Goal: Book appointment/travel/reservation

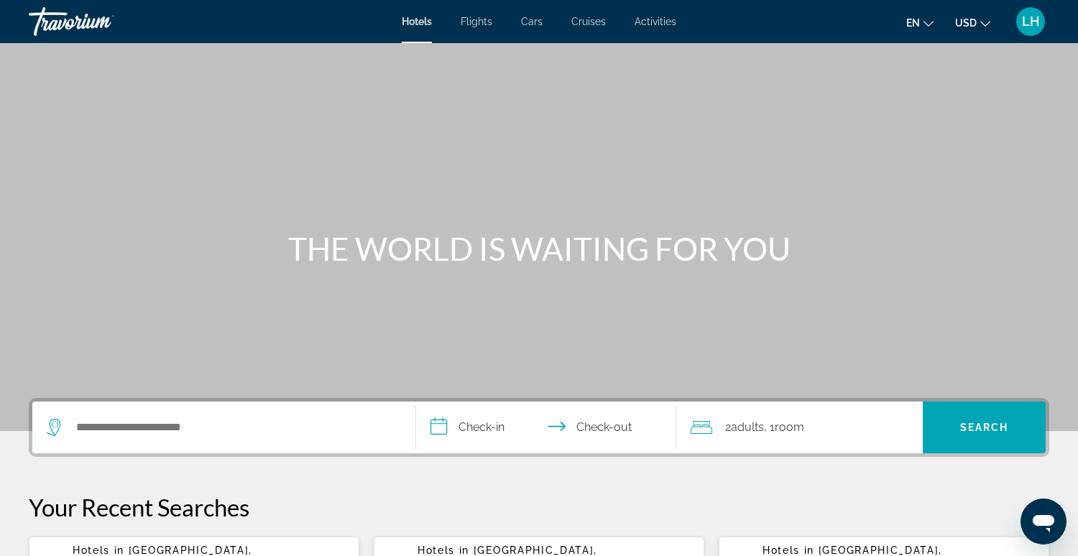
click at [666, 22] on span "Activities" at bounding box center [656, 21] width 42 height 11
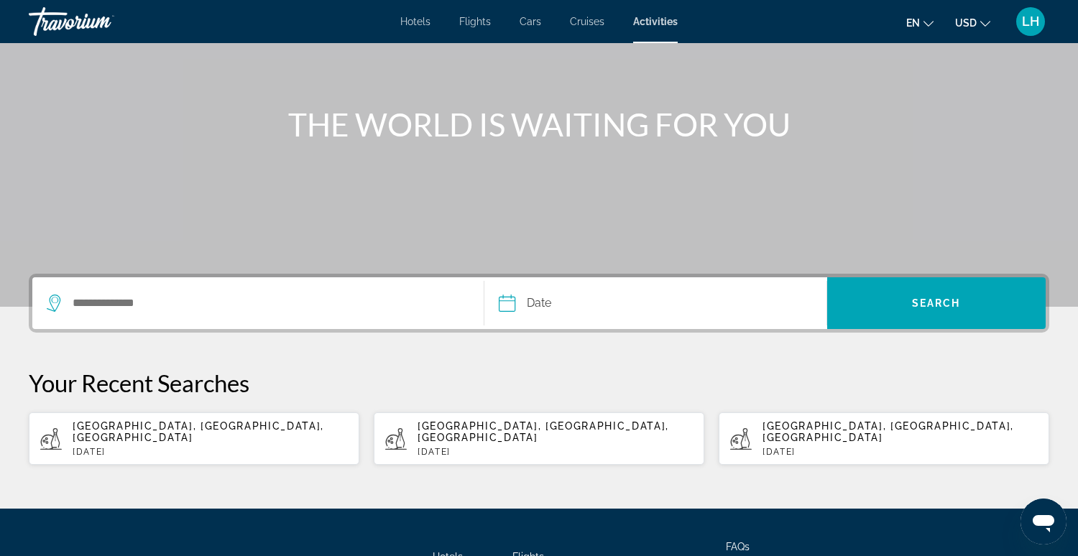
scroll to position [131, 0]
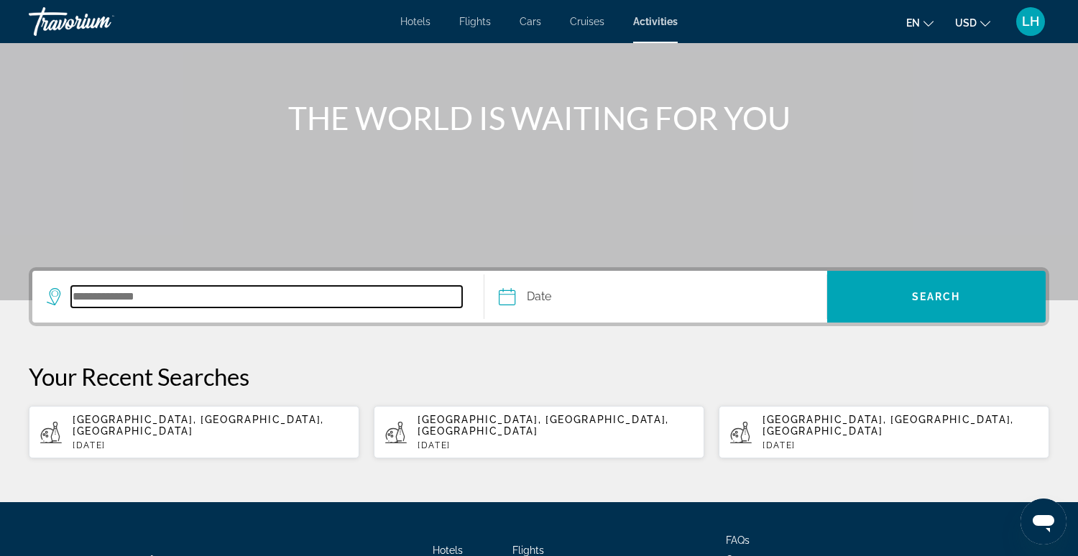
click at [247, 297] on input "Search destination" at bounding box center [266, 297] width 391 height 22
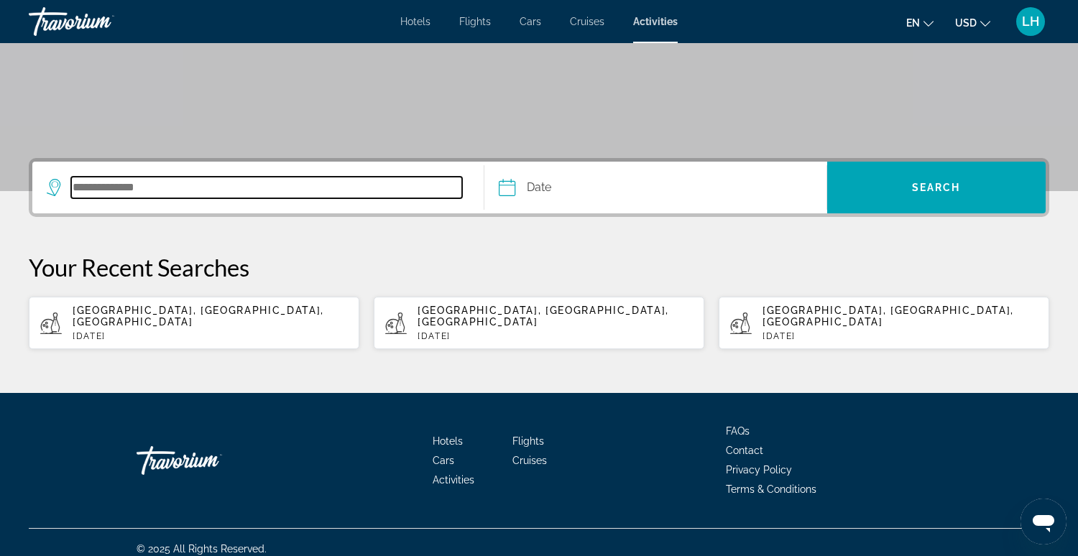
scroll to position [241, 0]
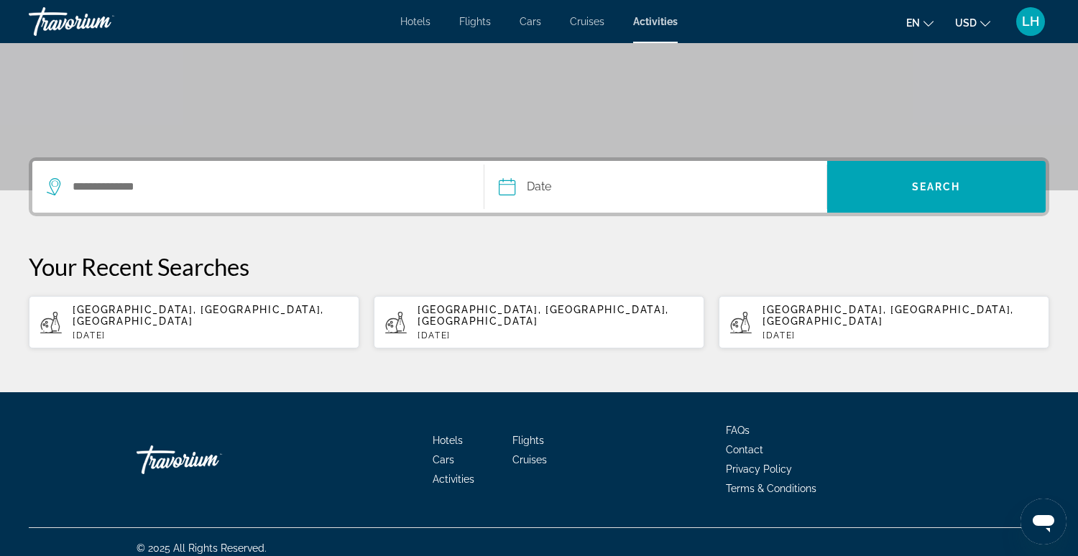
click at [412, 20] on span "Hotels" at bounding box center [415, 21] width 30 height 11
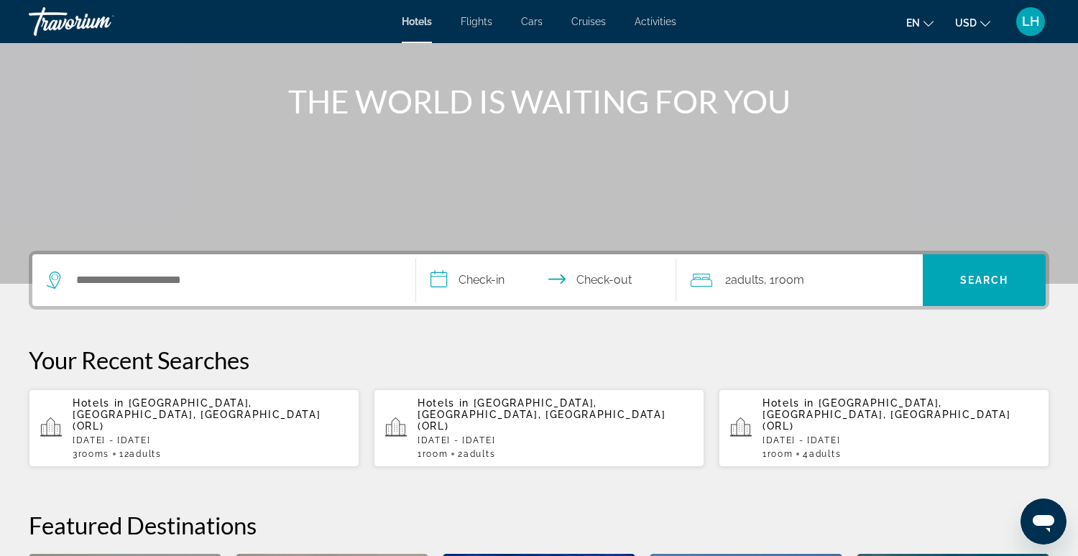
scroll to position [149, 0]
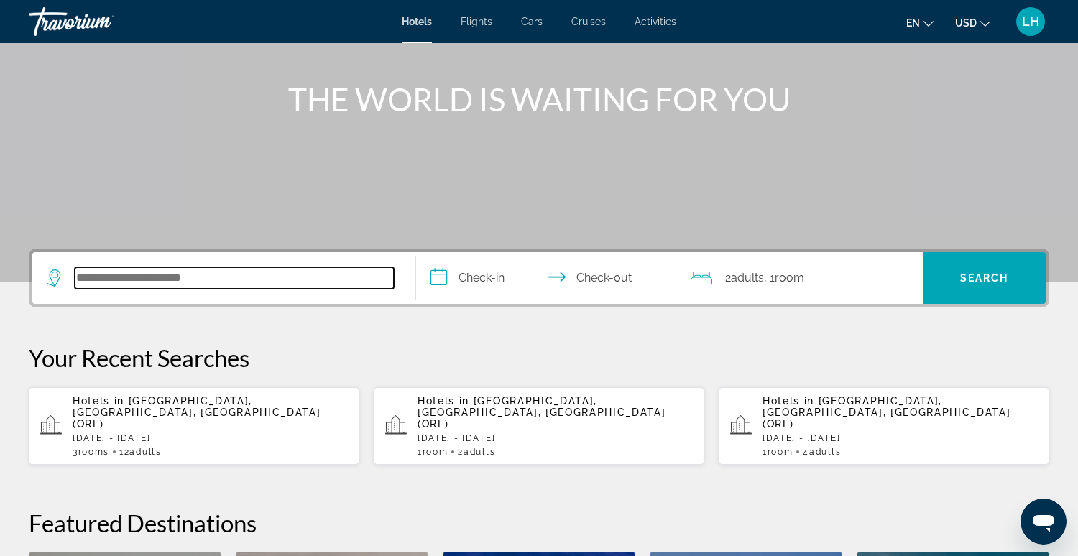
click at [224, 282] on input "Search hotel destination" at bounding box center [234, 278] width 319 height 22
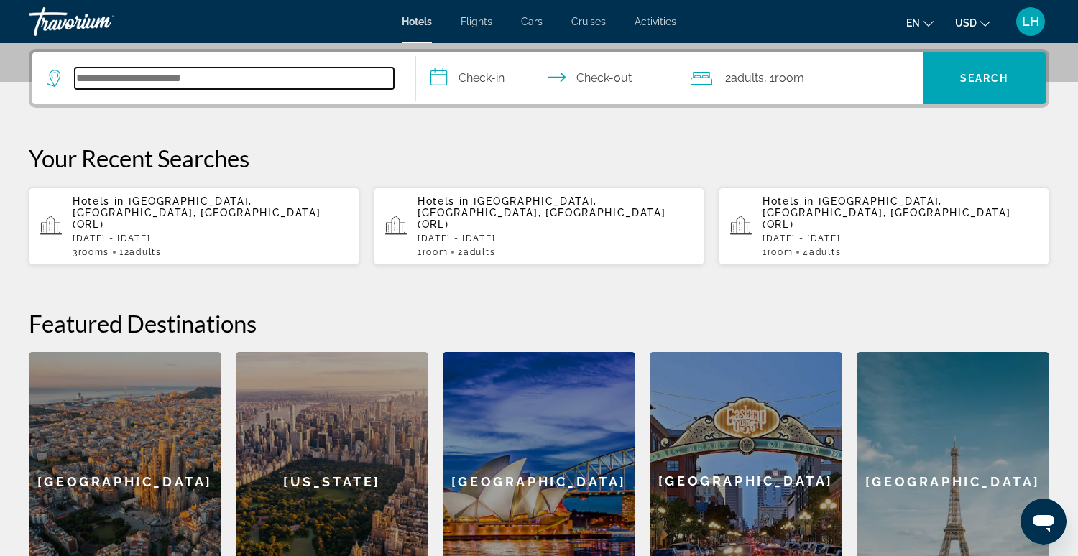
scroll to position [351, 0]
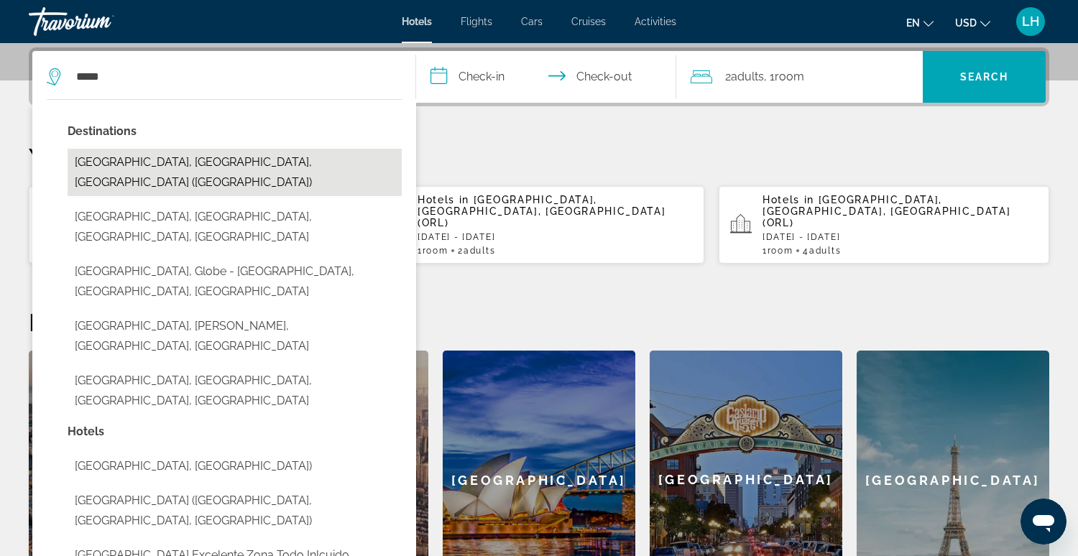
click at [179, 163] on button "Miami, FL, United States (MIA)" at bounding box center [235, 172] width 334 height 47
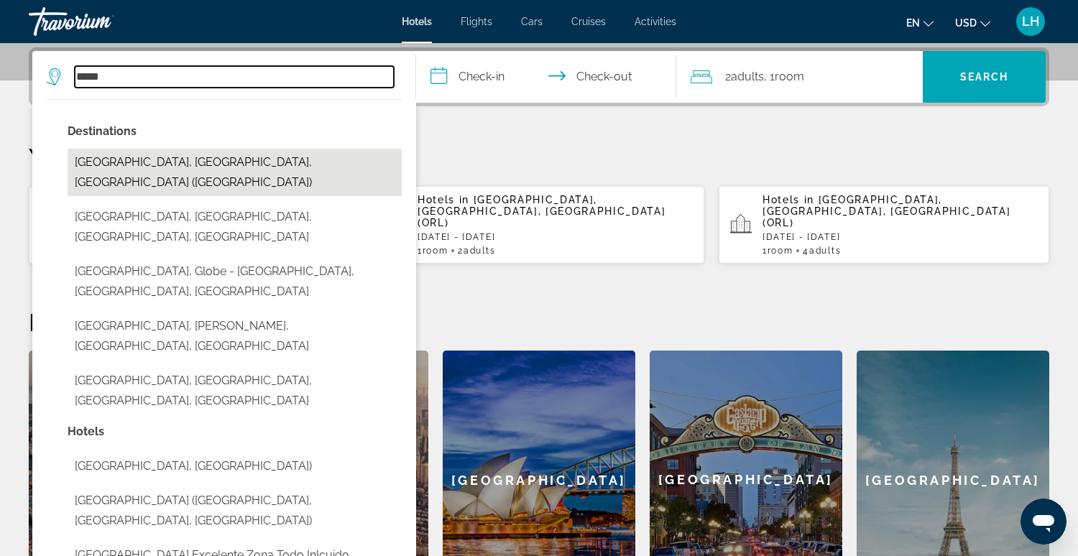
type input "**********"
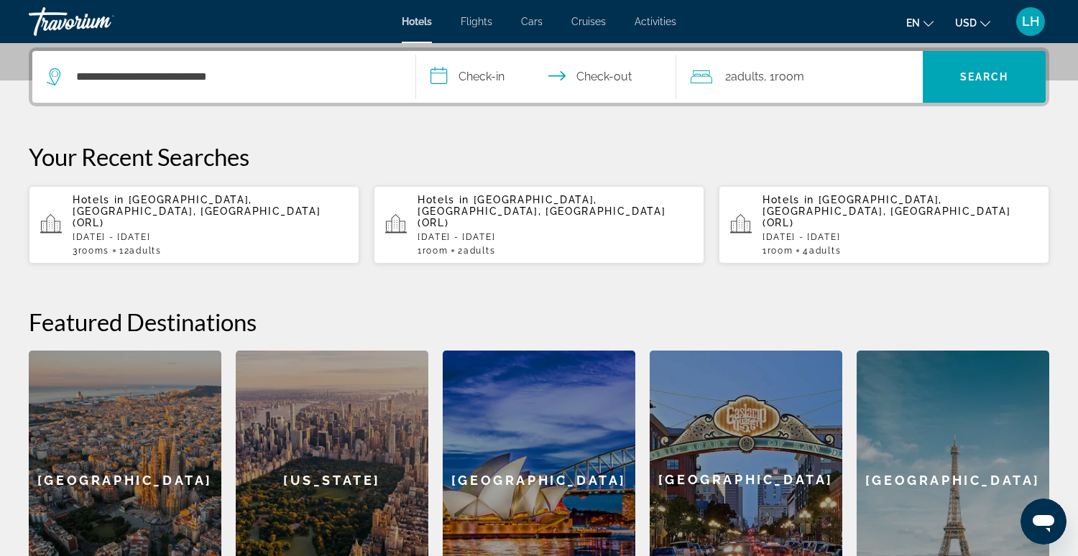
click at [444, 76] on input "**********" at bounding box center [549, 79] width 267 height 56
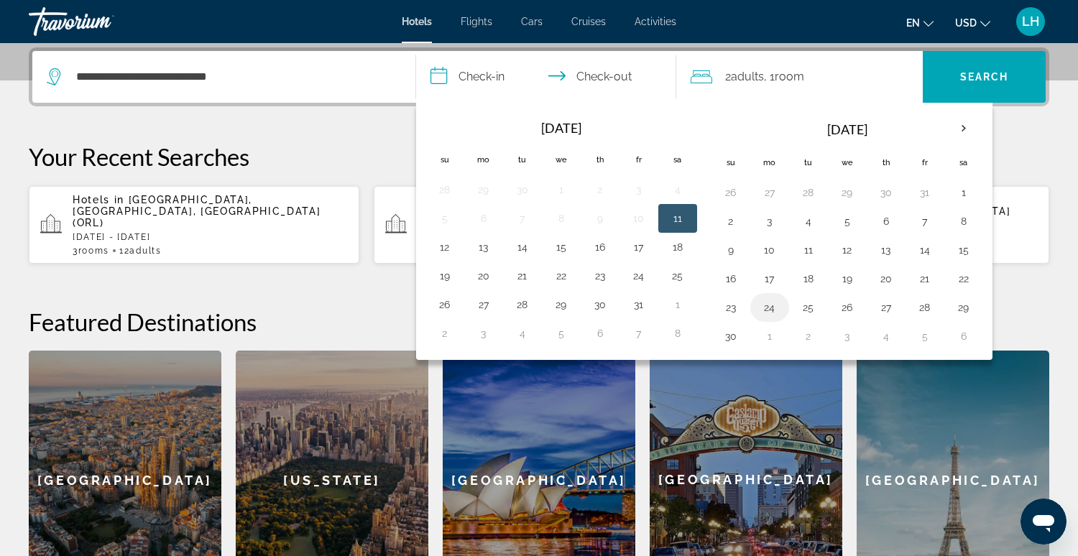
click at [764, 306] on button "24" at bounding box center [769, 307] width 23 height 20
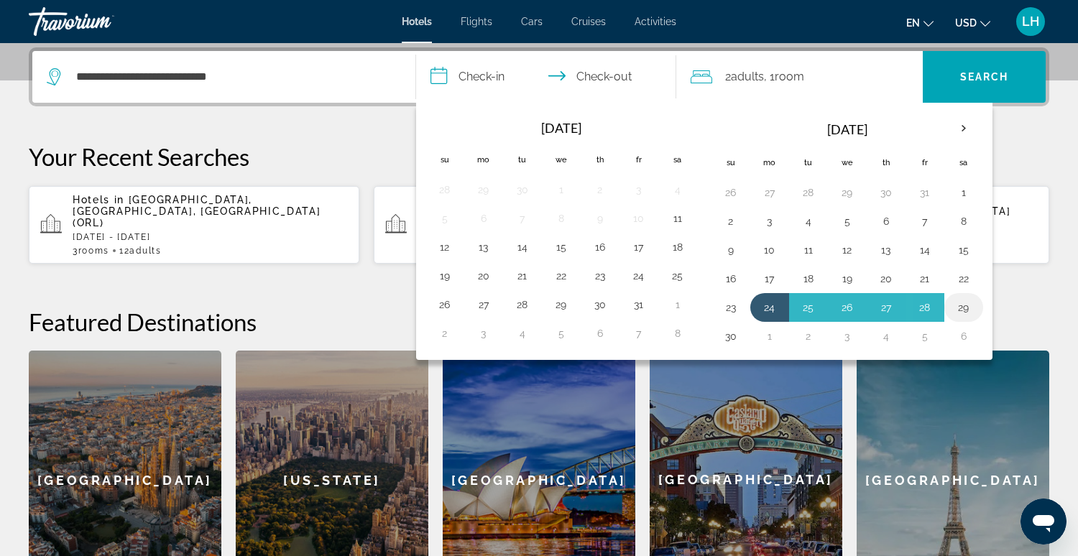
click at [961, 305] on button "29" at bounding box center [963, 307] width 23 height 20
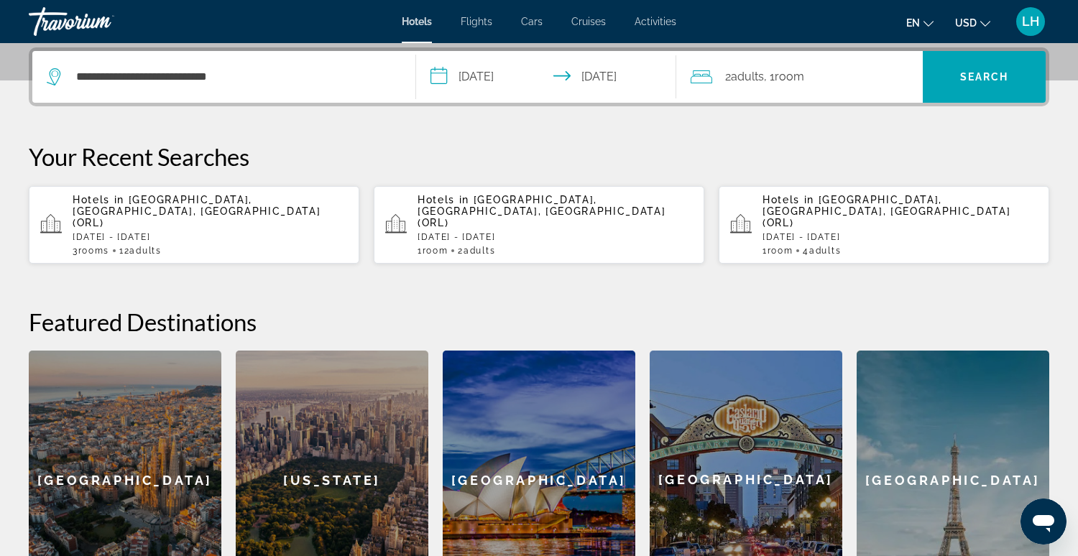
click at [510, 73] on input "**********" at bounding box center [549, 79] width 267 height 56
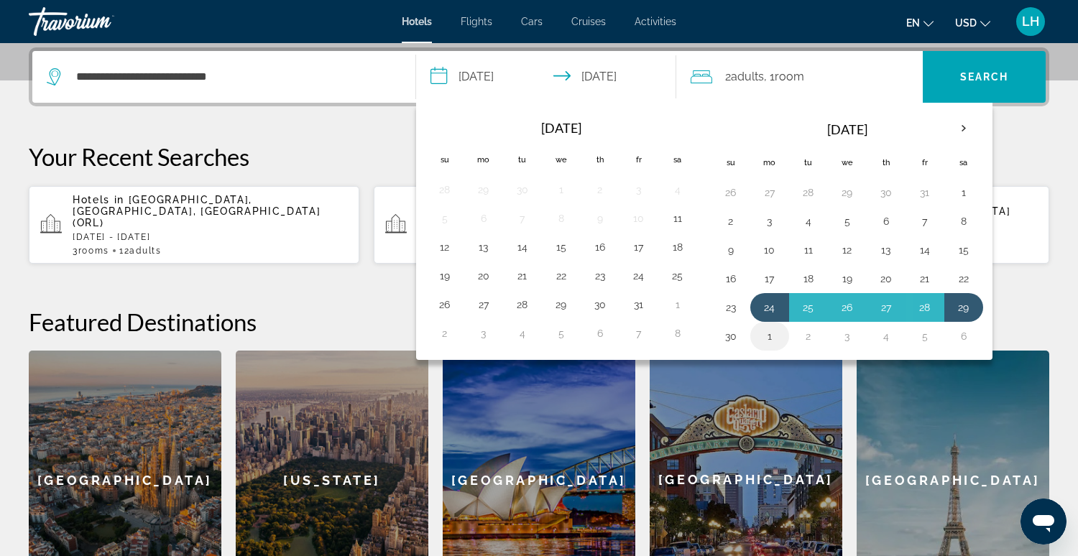
click at [767, 334] on button "1" at bounding box center [769, 336] width 23 height 20
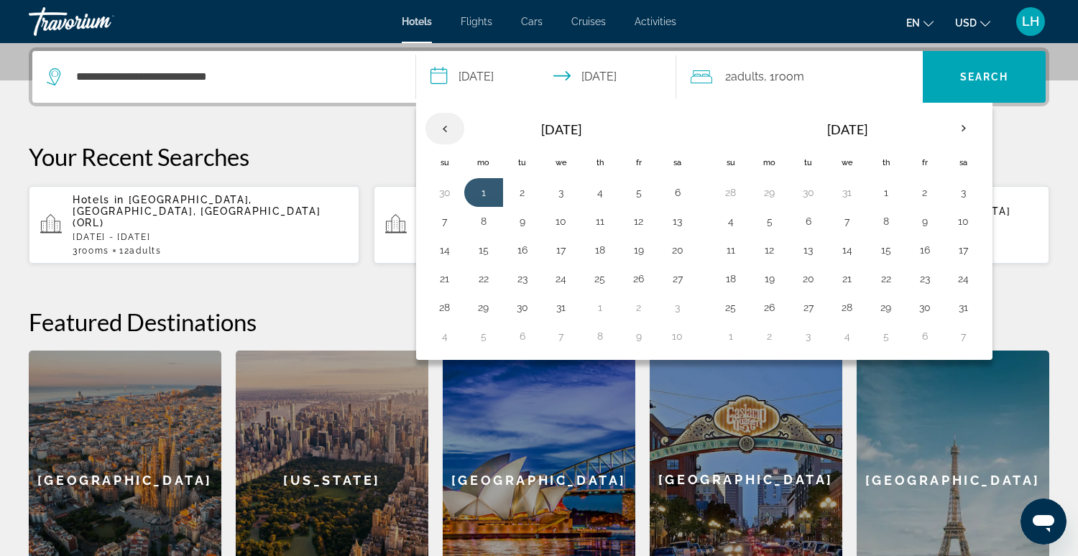
click at [446, 126] on th "Previous month" at bounding box center [444, 129] width 39 height 32
click at [488, 304] on button "24" at bounding box center [483, 307] width 23 height 20
type input "**********"
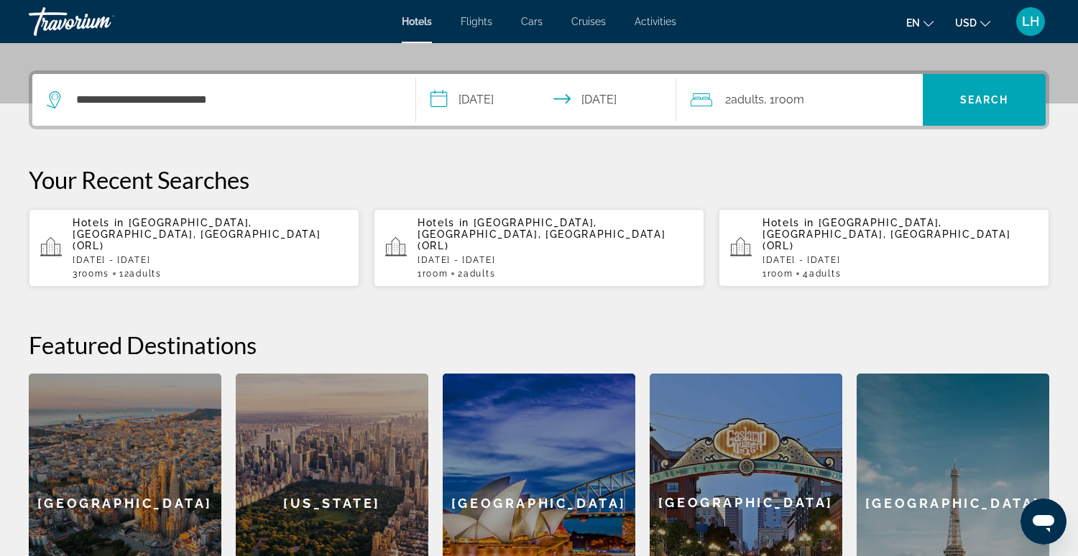
scroll to position [326, 0]
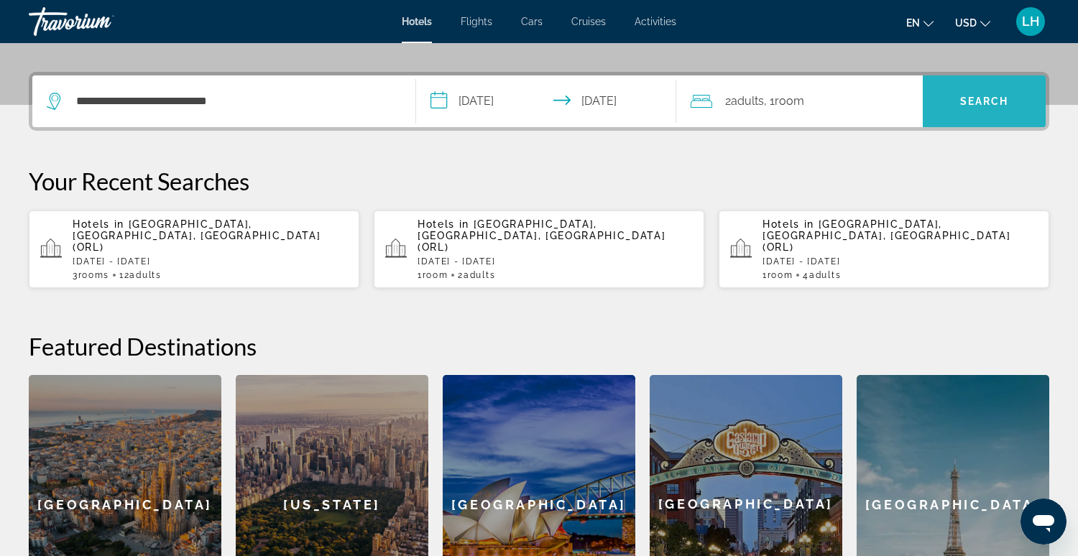
click at [1005, 98] on span "Search" at bounding box center [984, 101] width 49 height 11
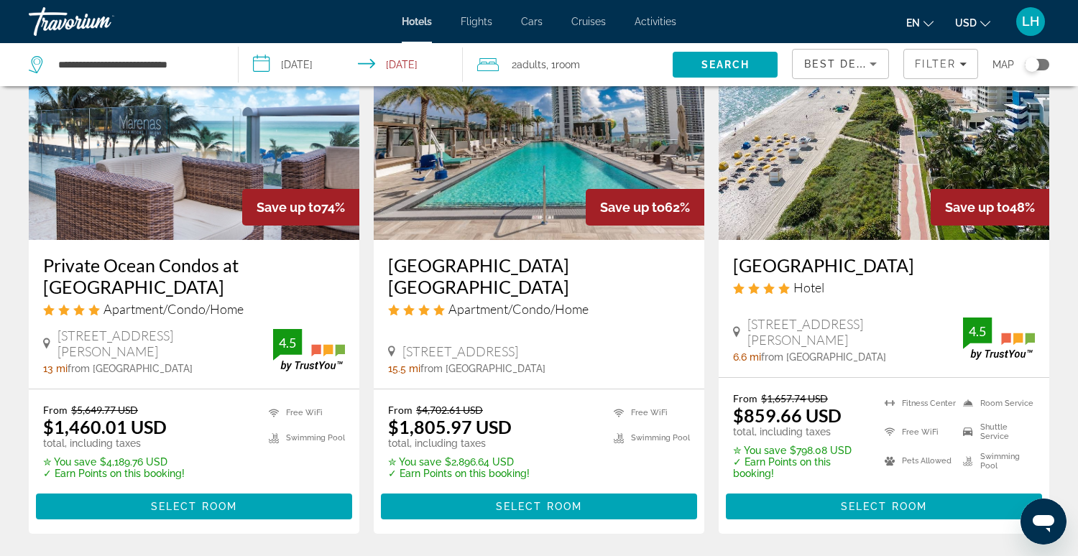
scroll to position [103, 0]
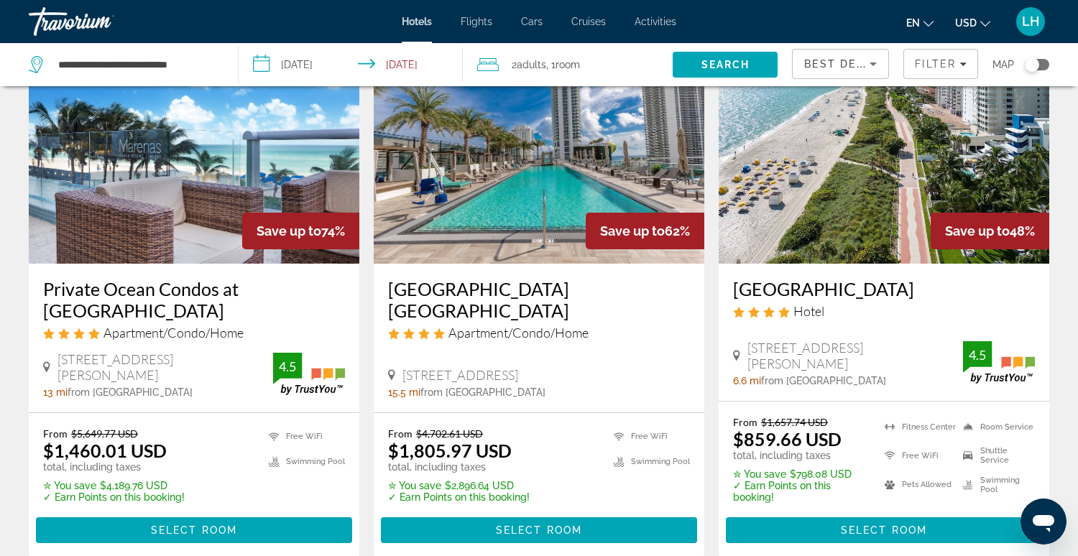
drag, startPoint x: 42, startPoint y: 282, endPoint x: 93, endPoint y: 299, distance: 53.9
click at [86, 292] on h3 "Private Ocean Condos at Marenas Beach" at bounding box center [194, 299] width 302 height 43
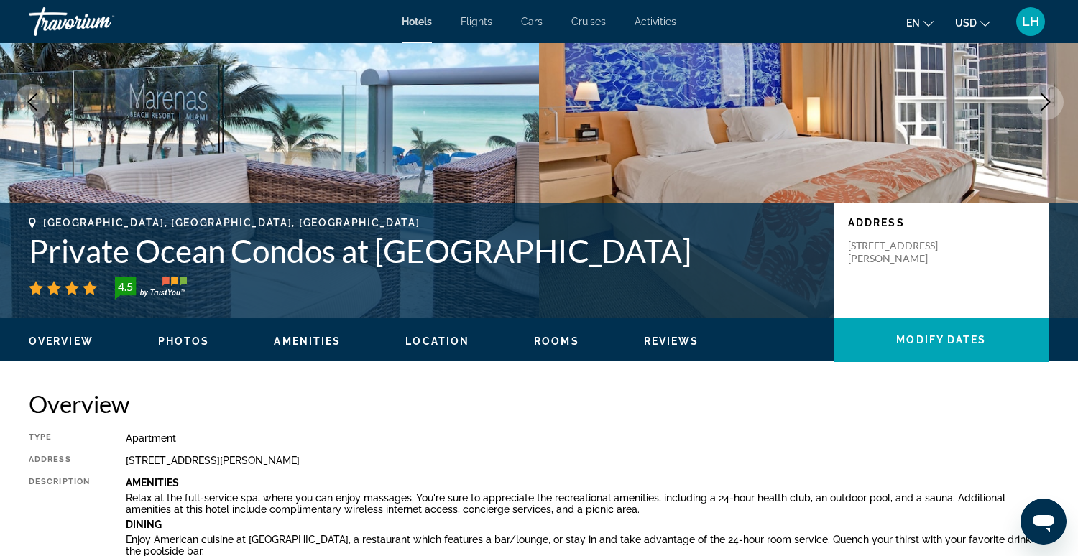
scroll to position [158, 0]
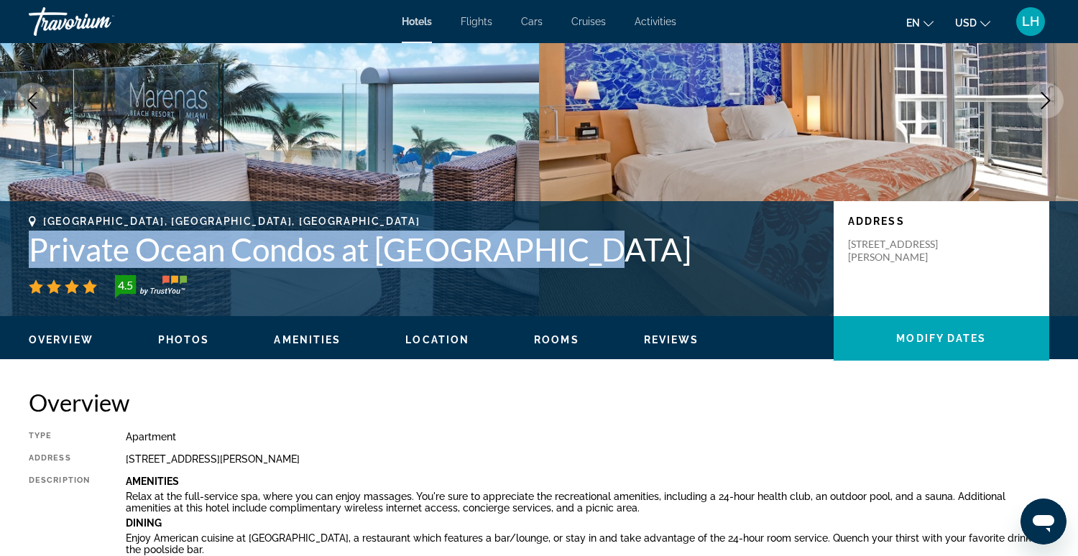
drag, startPoint x: 601, startPoint y: 258, endPoint x: 27, endPoint y: 239, distance: 574.5
click at [27, 239] on div "Sunny Isles Beach, FL, United States Private Ocean Condos at Marenas Beach 4.5 …" at bounding box center [539, 259] width 1078 height 86
copy h1 "Private Ocean Condos at Marenas Beach"
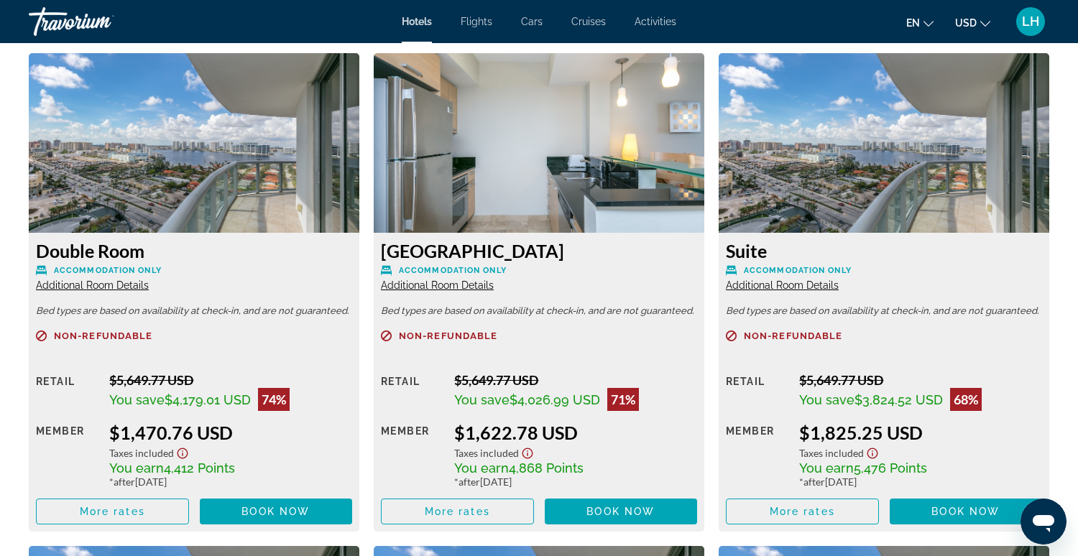
scroll to position [2005, 0]
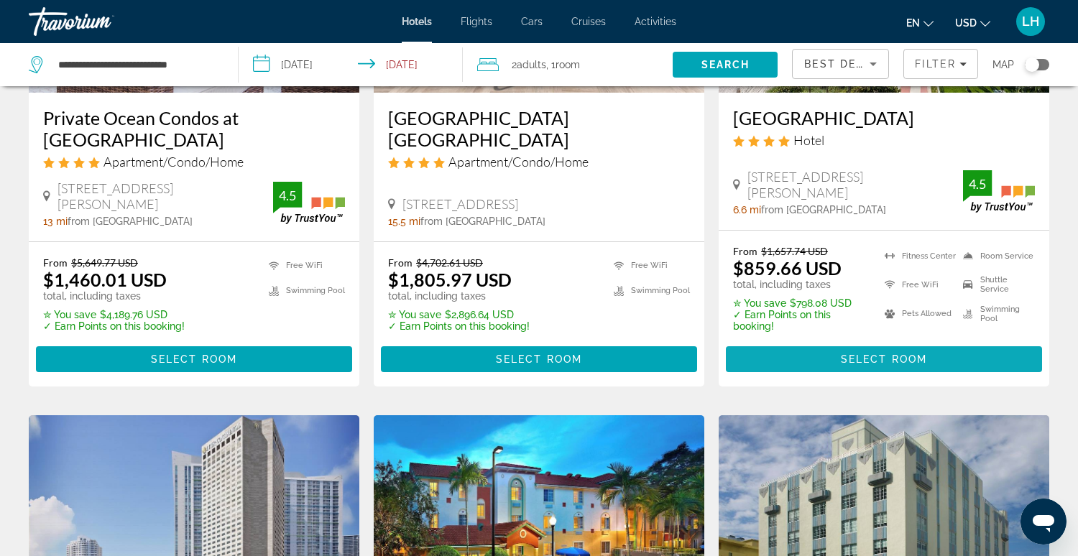
scroll to position [271, 0]
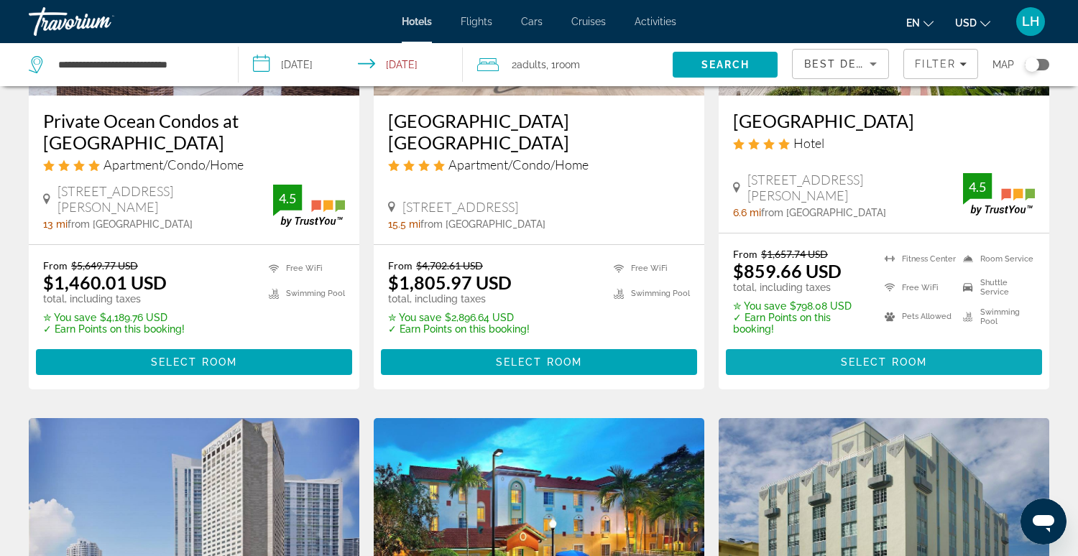
click at [864, 359] on span "Select Room" at bounding box center [884, 361] width 86 height 11
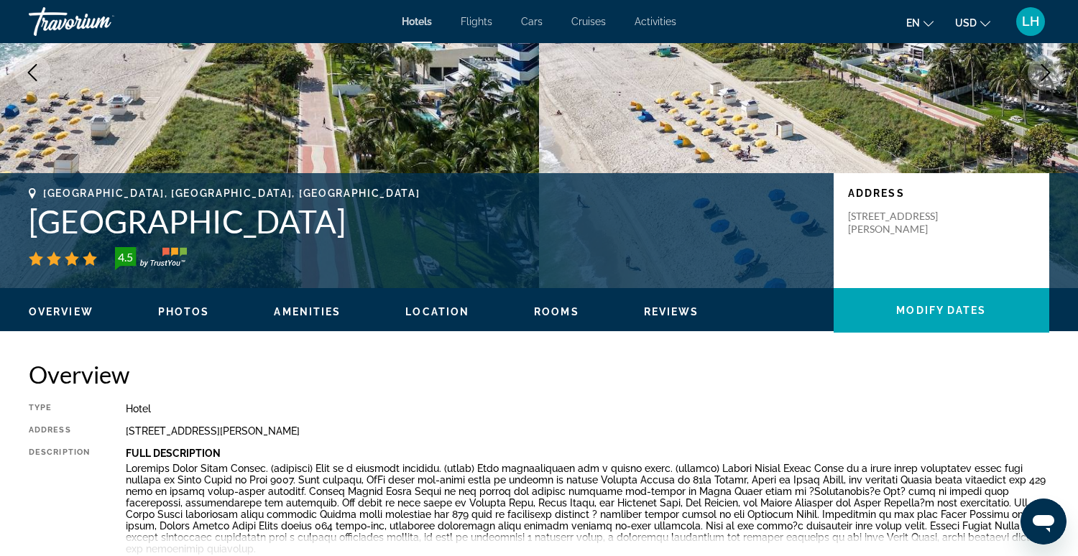
scroll to position [183, 0]
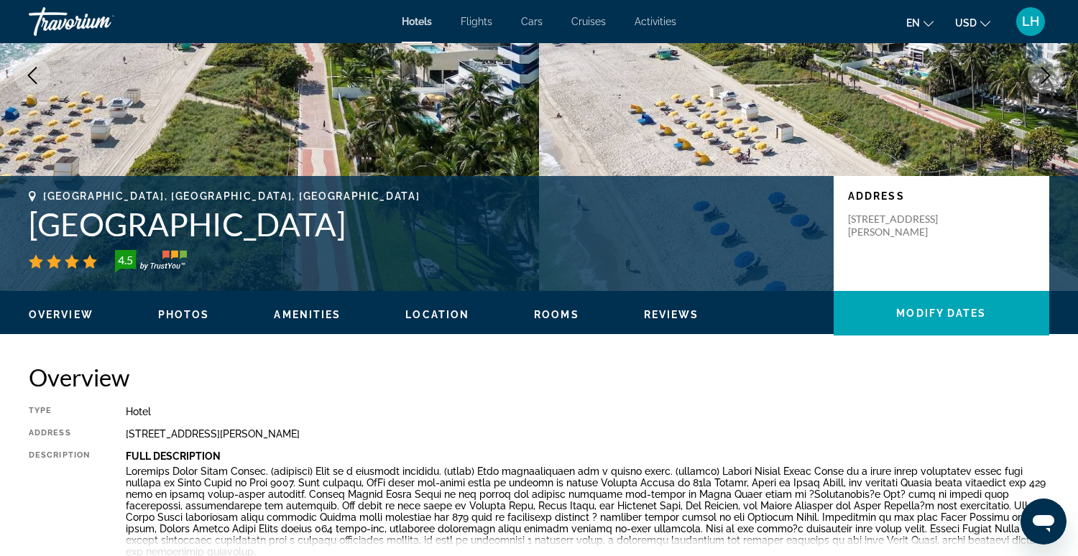
drag, startPoint x: 542, startPoint y: 219, endPoint x: 34, endPoint y: 216, distance: 508.0
click at [34, 216] on h1 "Hilton Cabana Miami Beach Resort" at bounding box center [424, 224] width 790 height 37
copy h1 "Hilton Cabana Miami Beach Resort"
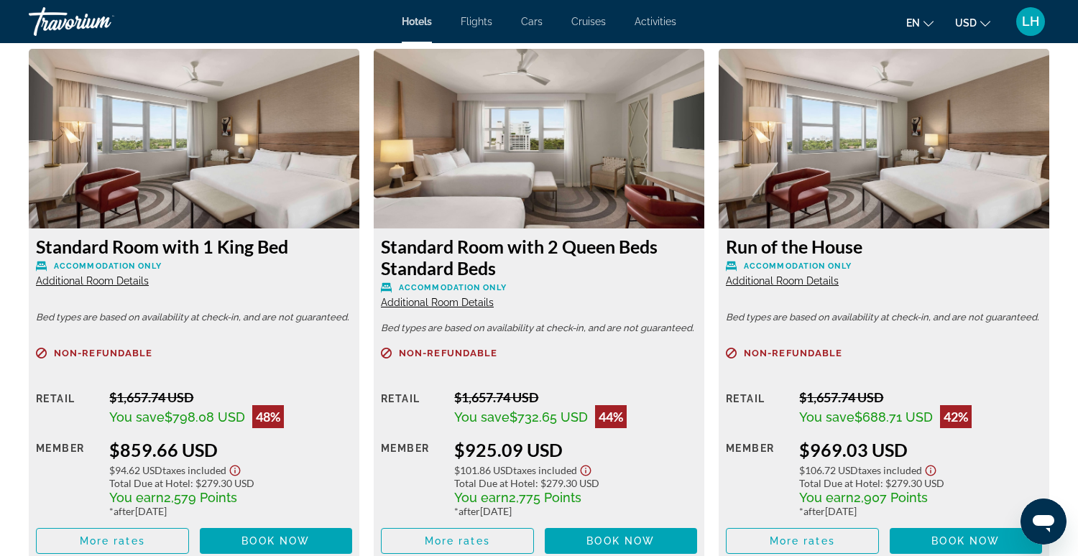
scroll to position [1984, 0]
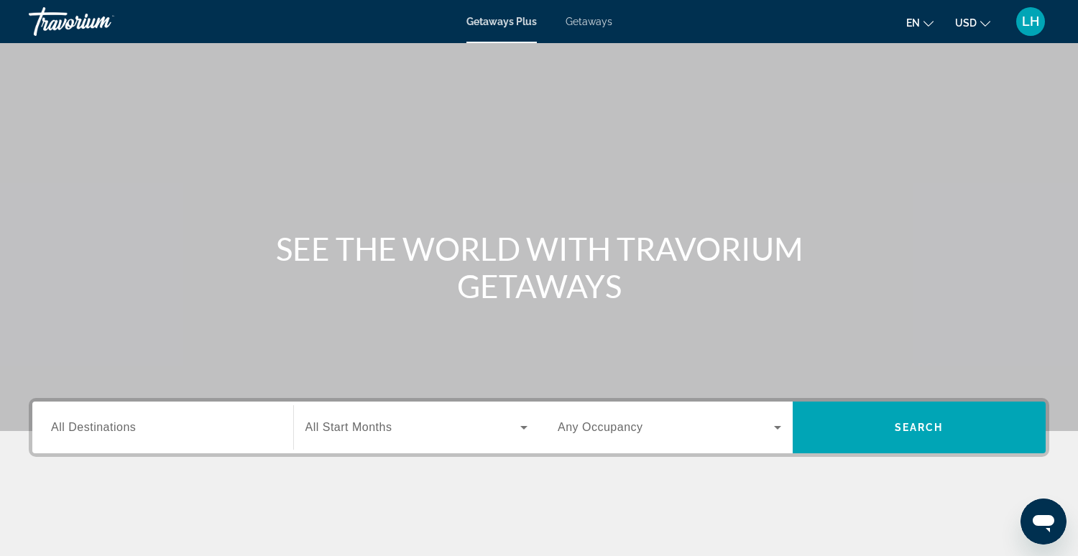
click at [594, 22] on span "Getaways" at bounding box center [589, 21] width 47 height 11
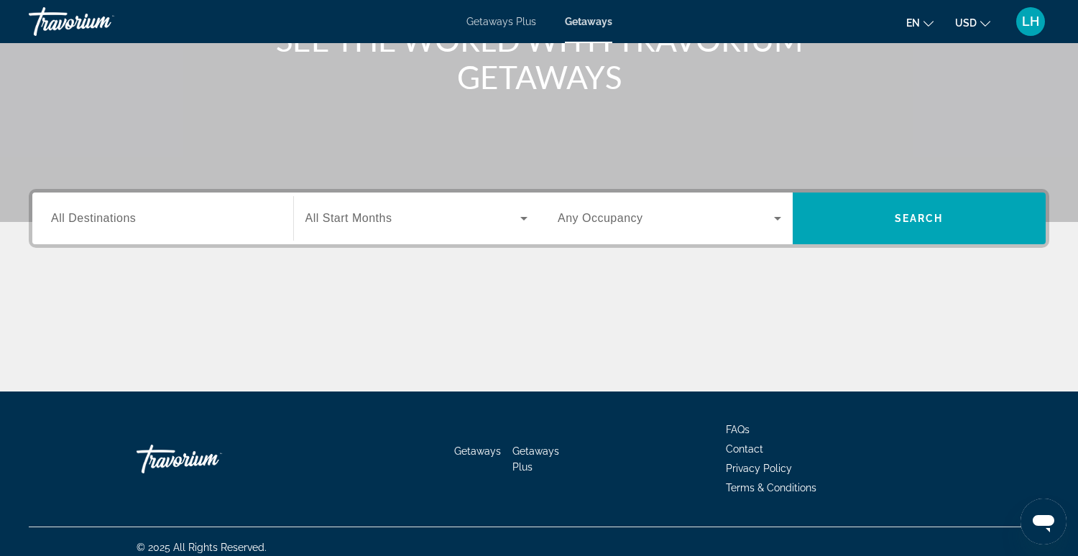
scroll to position [216, 0]
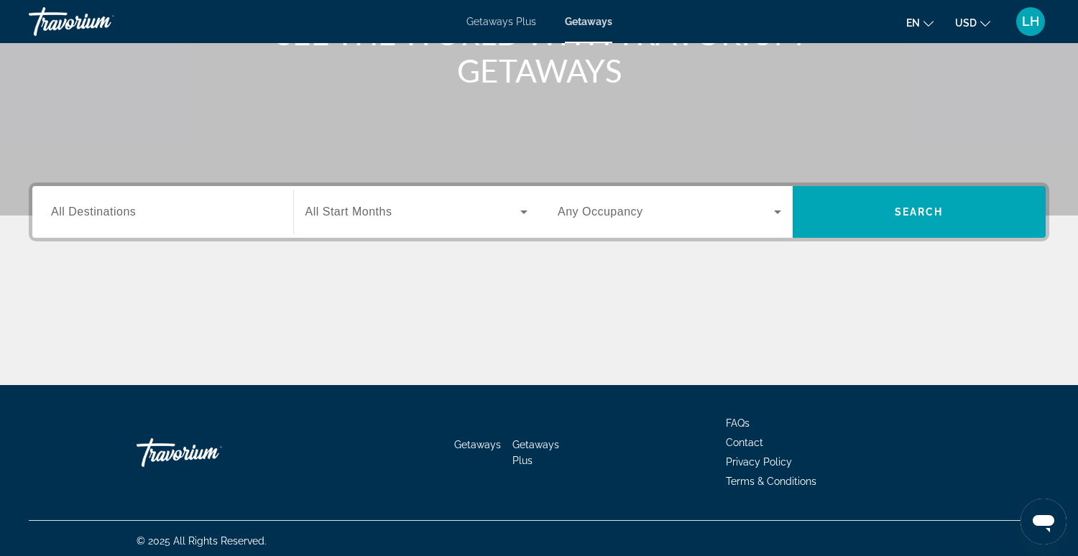
click at [137, 213] on input "Destination All Destinations" at bounding box center [162, 212] width 223 height 17
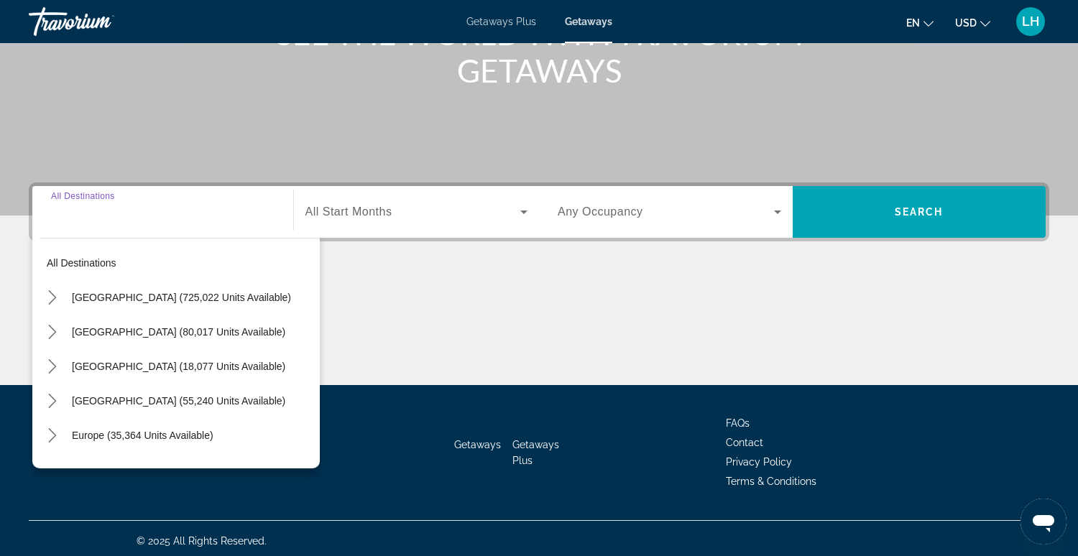
scroll to position [220, 0]
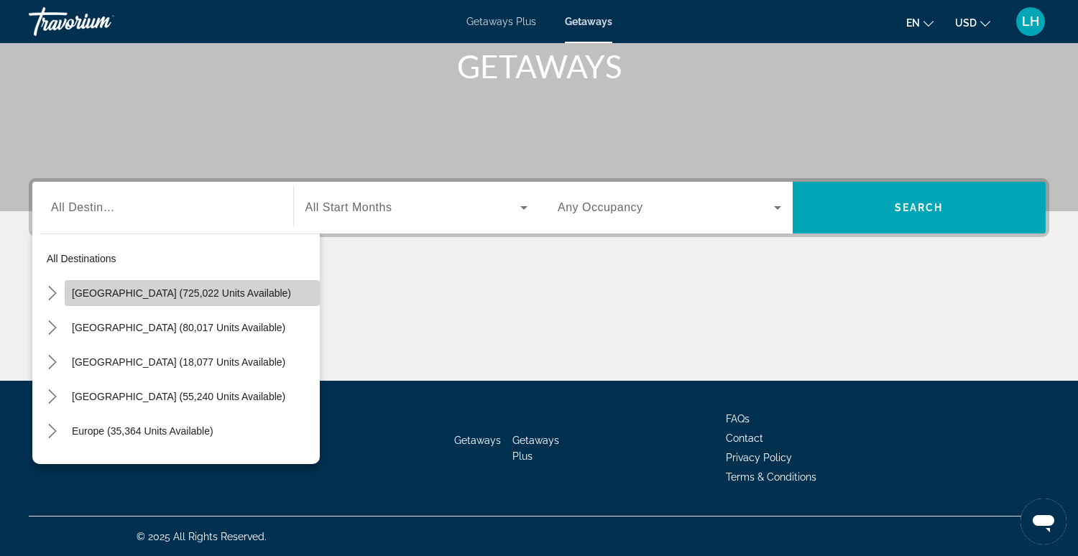
click at [72, 292] on span "[GEOGRAPHIC_DATA] (725,022 units available)" at bounding box center [181, 292] width 219 height 11
type input "**********"
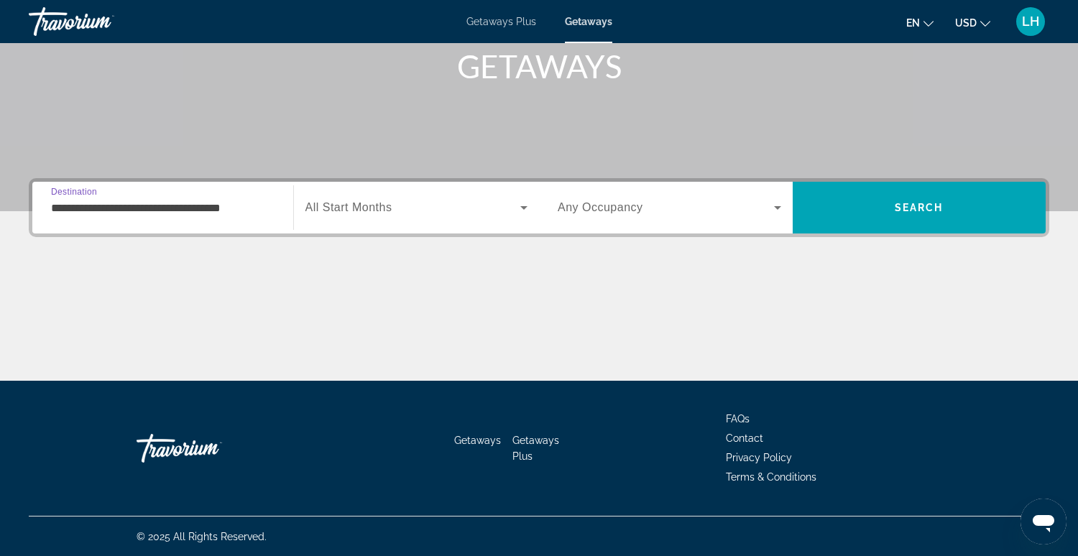
click at [341, 213] on span "All Start Months" at bounding box center [348, 207] width 87 height 12
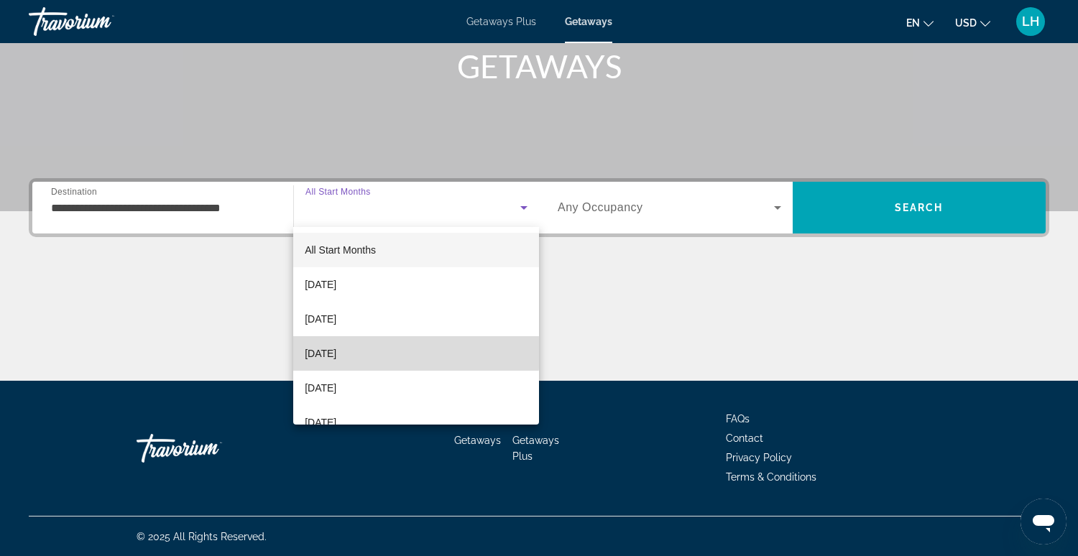
click at [336, 353] on span "[DATE]" at bounding box center [321, 353] width 32 height 17
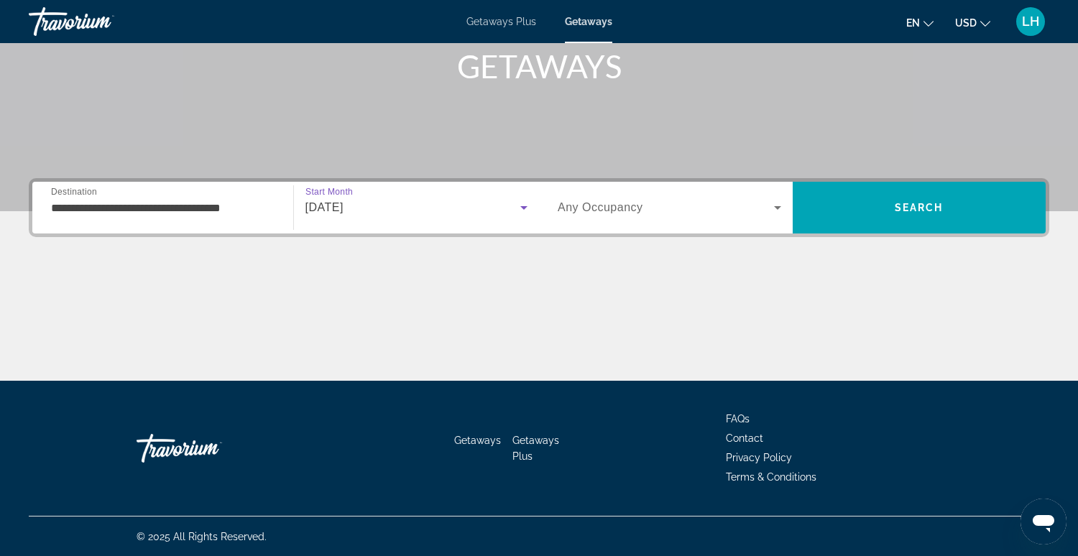
click at [775, 204] on icon "Search widget" at bounding box center [777, 207] width 17 height 17
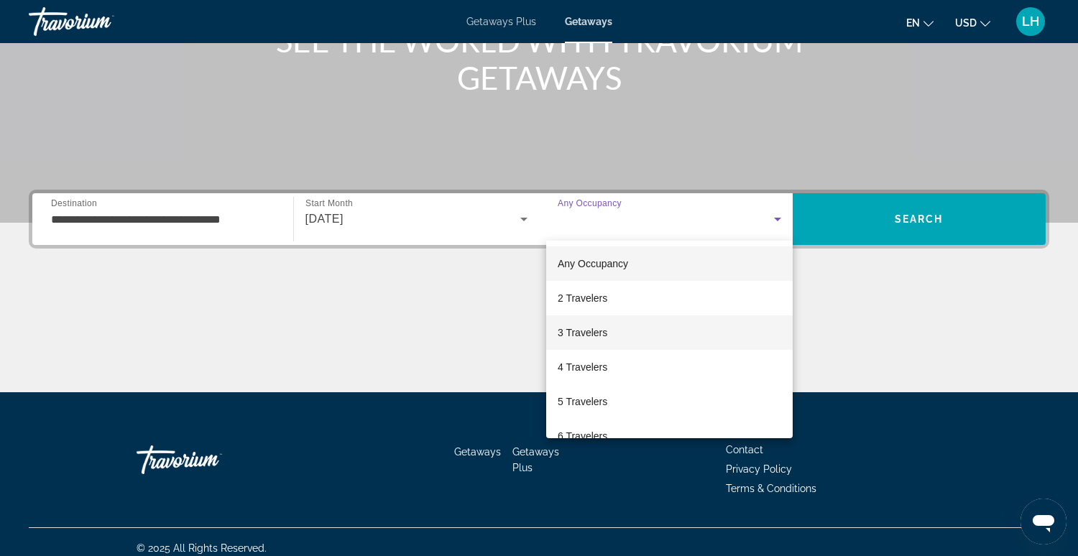
scroll to position [207, 0]
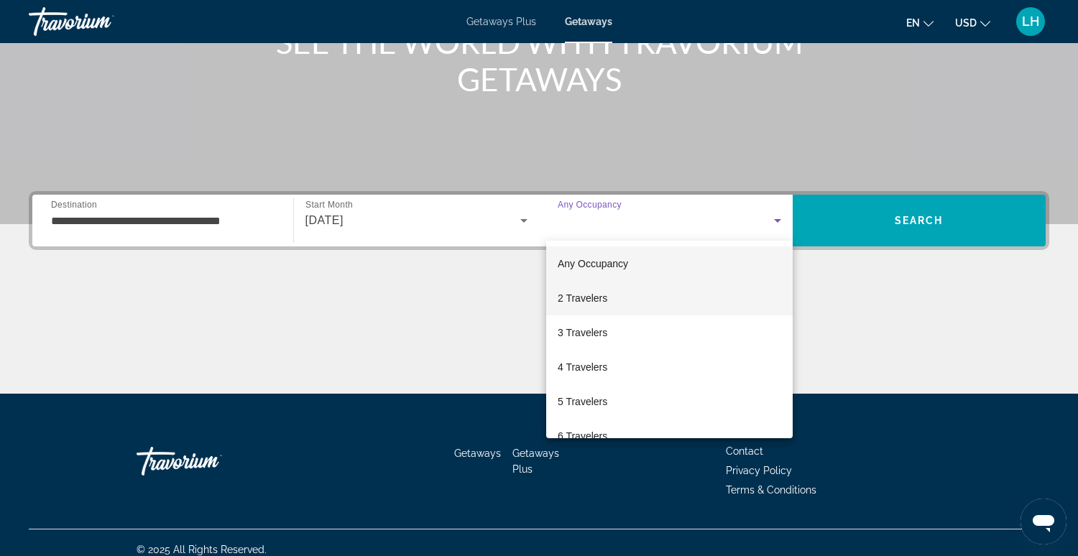
click at [668, 295] on mat-option "2 Travelers" at bounding box center [669, 298] width 246 height 34
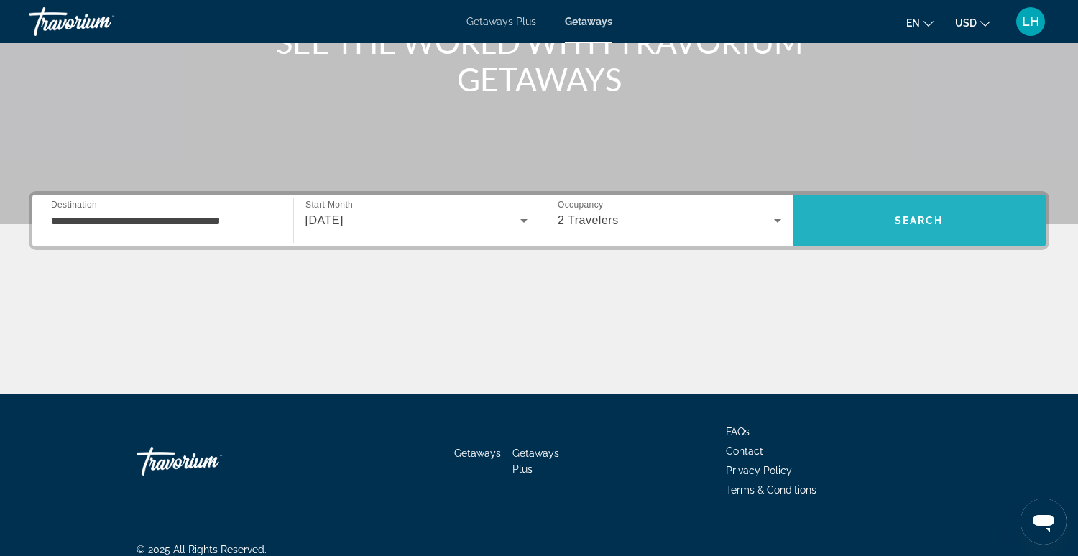
click at [841, 225] on span "Search" at bounding box center [920, 220] width 254 height 34
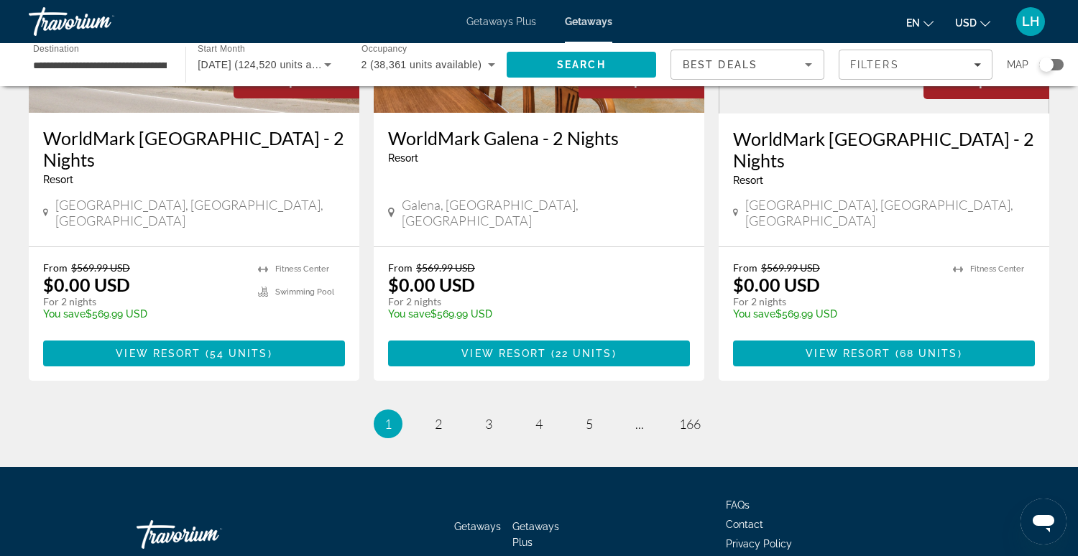
scroll to position [1832, 0]
click at [438, 416] on span "2" at bounding box center [438, 424] width 7 height 16
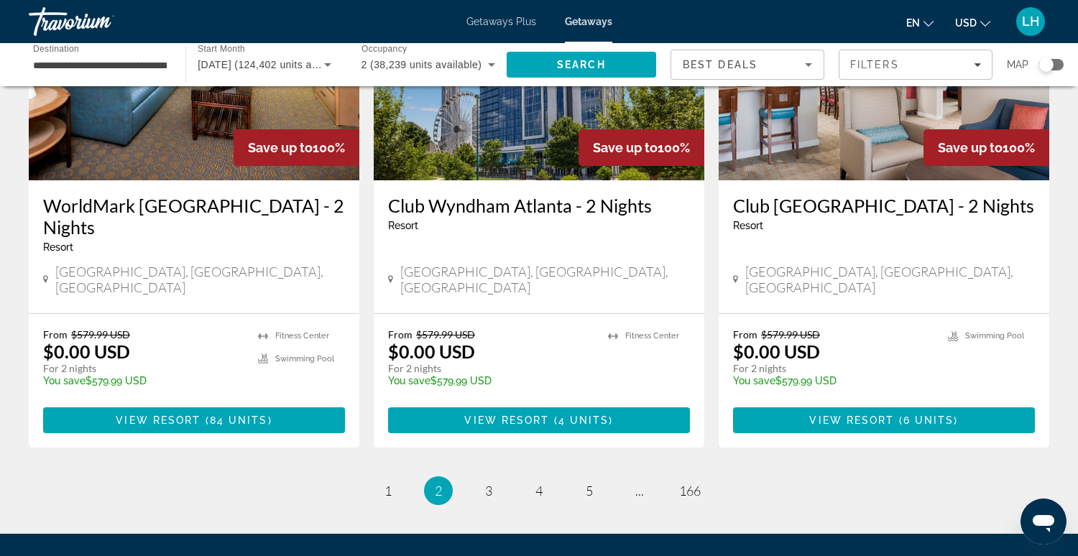
scroll to position [1773, 0]
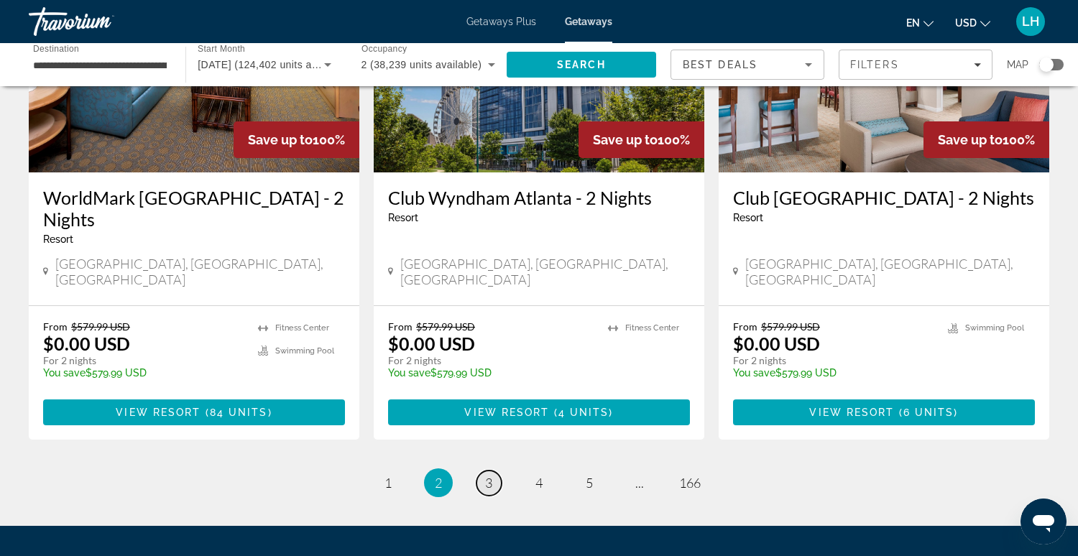
click at [490, 475] on span "3" at bounding box center [488, 483] width 7 height 16
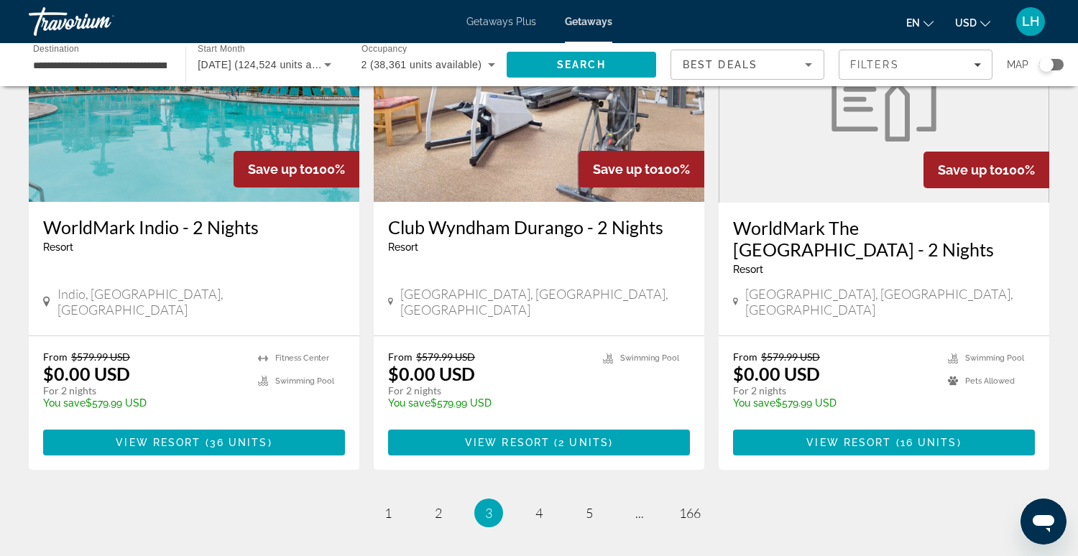
scroll to position [1746, 0]
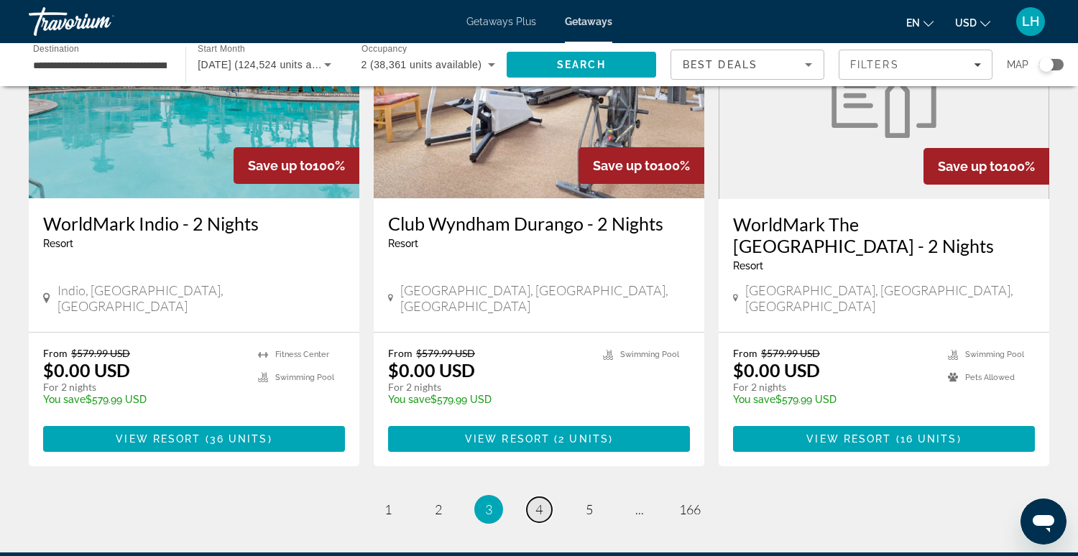
click at [543, 497] on link "page 4" at bounding box center [539, 509] width 25 height 25
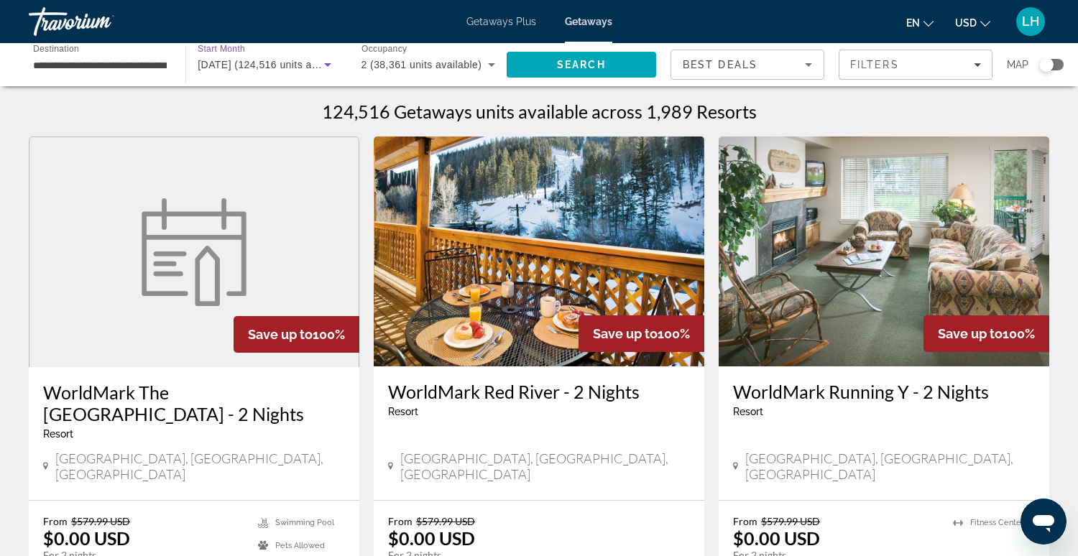
click at [242, 63] on span "[DATE] (124,516 units available)" at bounding box center [275, 64] width 154 height 11
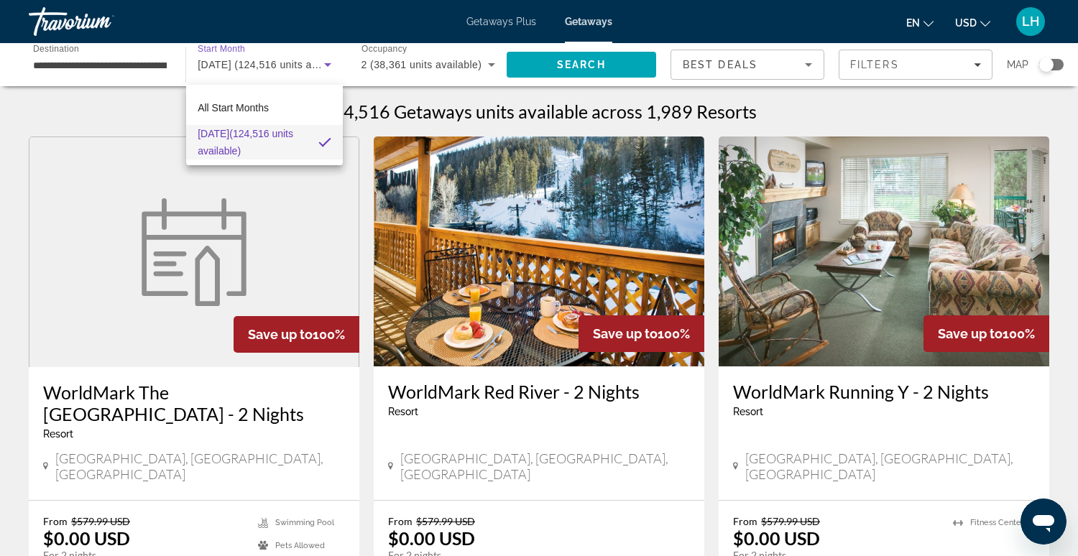
click at [326, 66] on div at bounding box center [539, 278] width 1078 height 556
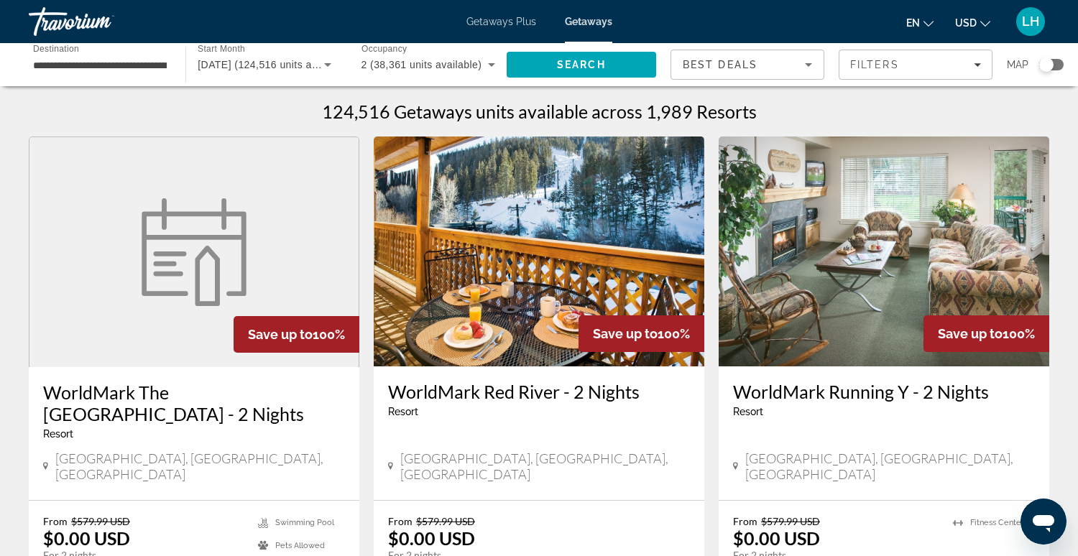
click at [327, 64] on icon "Search widget" at bounding box center [327, 65] width 7 height 4
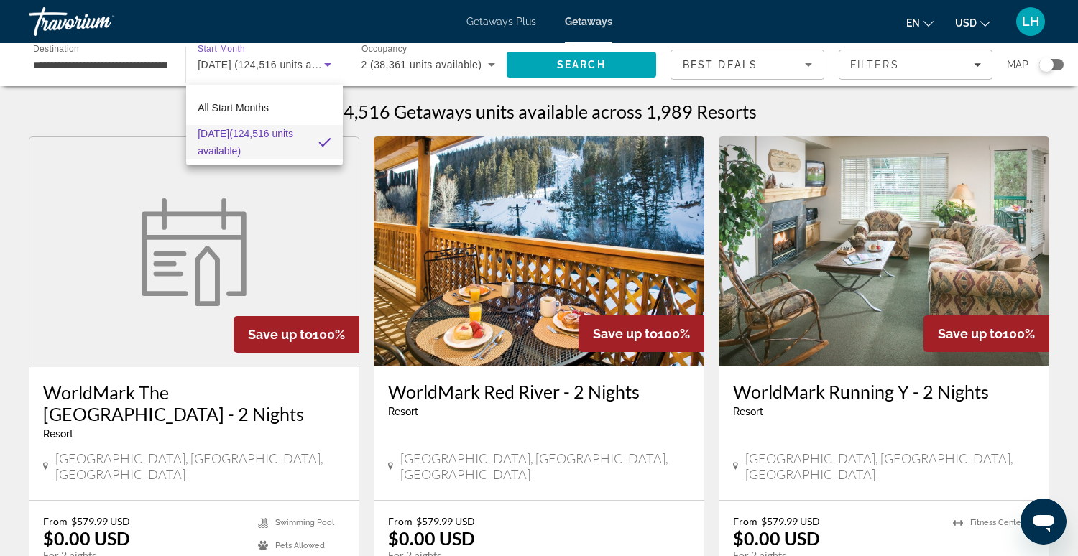
scroll to position [18, 0]
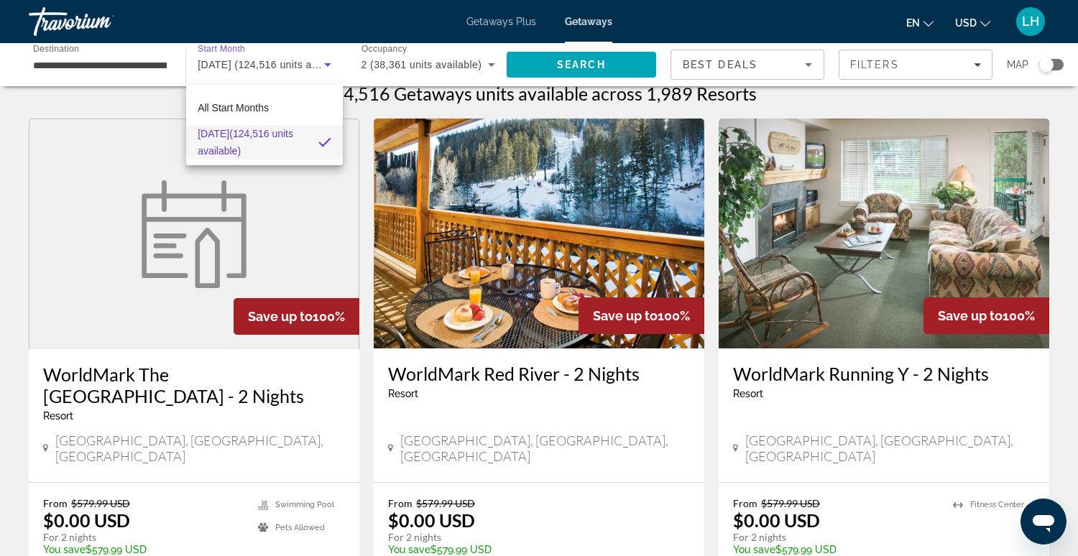
click at [236, 65] on div at bounding box center [539, 278] width 1078 height 556
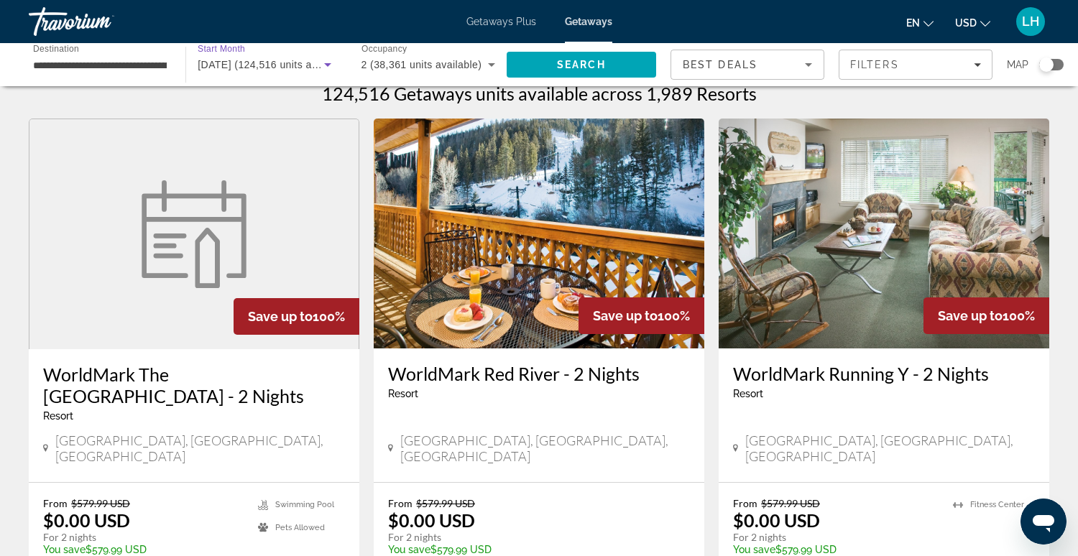
click at [225, 65] on span "[DATE] (124,516 units available)" at bounding box center [275, 64] width 154 height 11
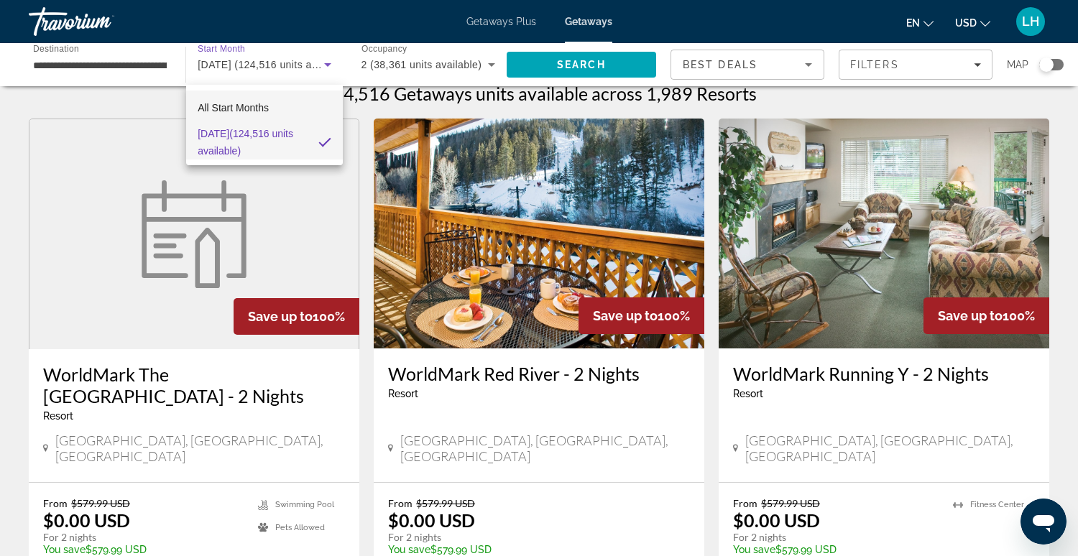
click at [262, 107] on span "All Start Months" at bounding box center [233, 107] width 71 height 11
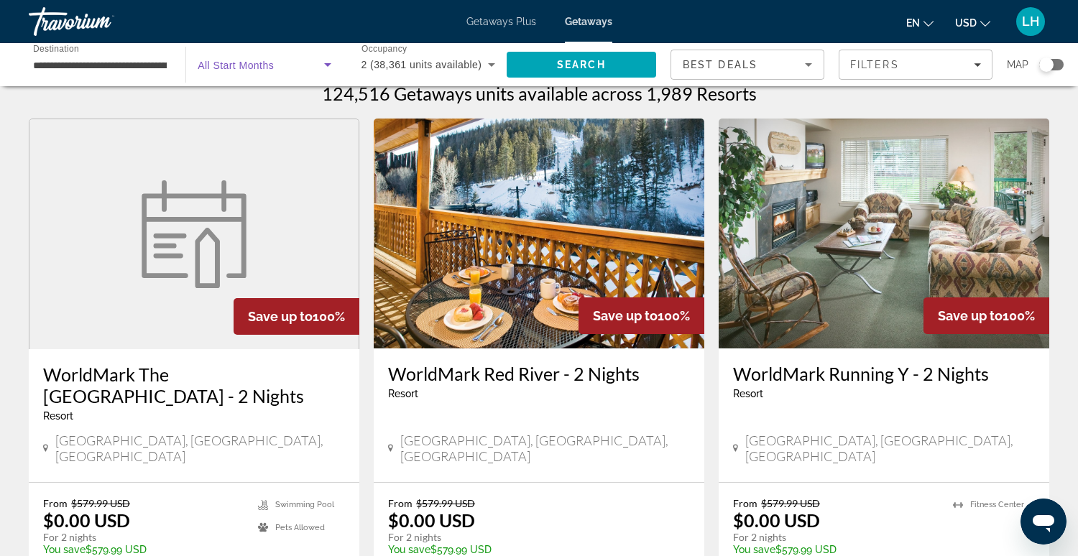
click at [328, 65] on icon "Search widget" at bounding box center [327, 65] width 7 height 4
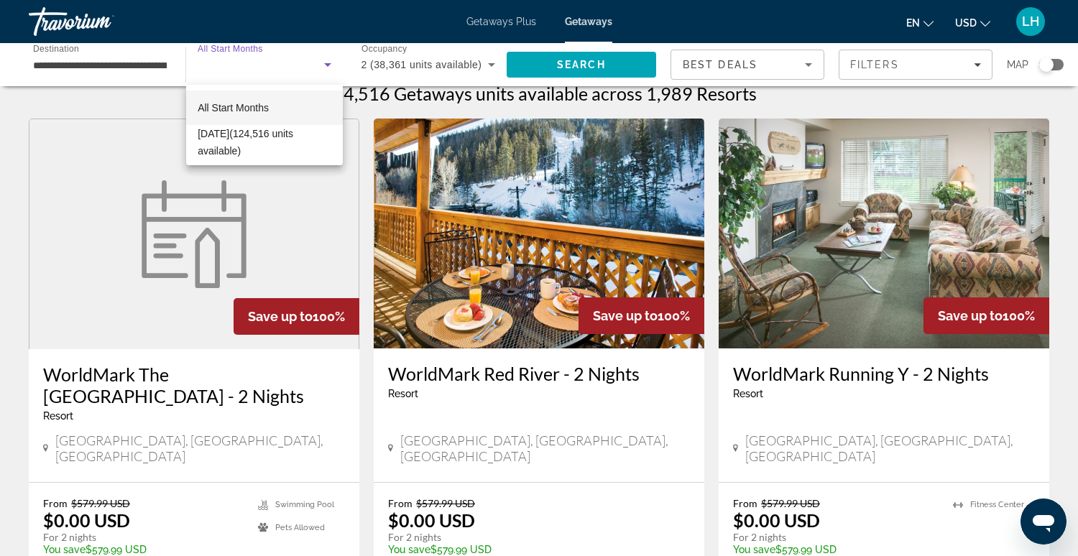
click at [101, 62] on div at bounding box center [539, 278] width 1078 height 556
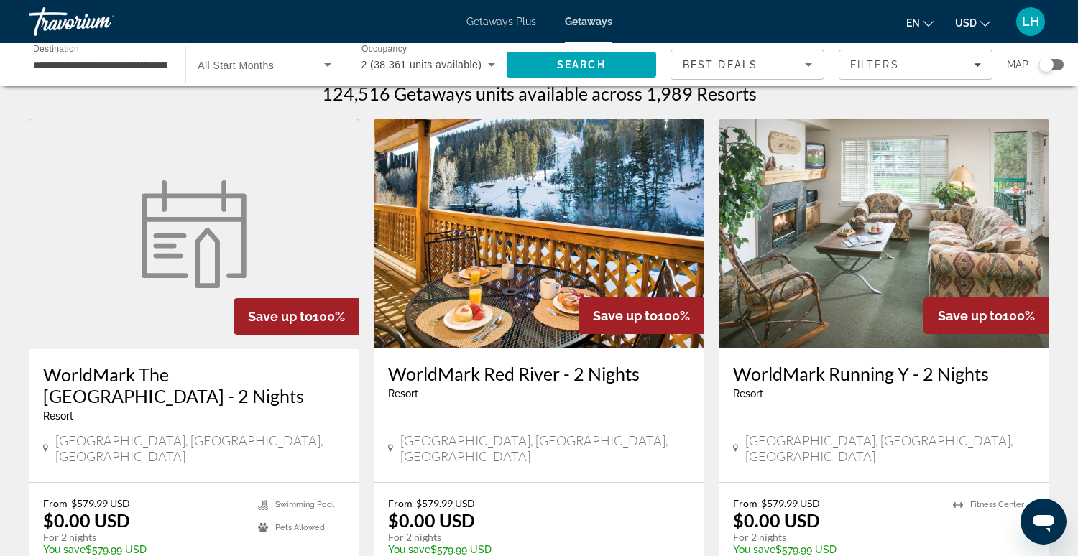
scroll to position [0, 0]
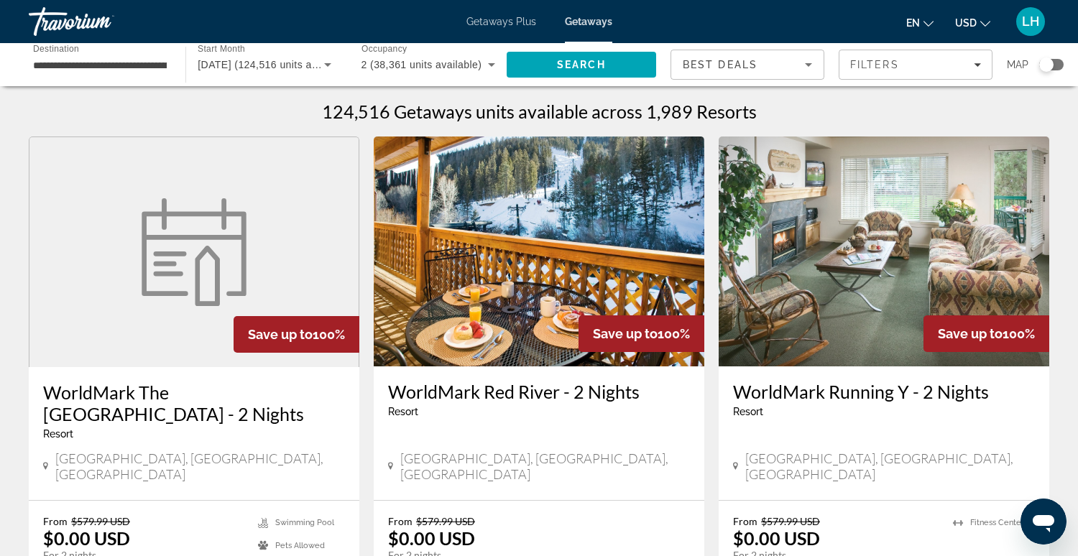
click at [329, 65] on icon "Search widget" at bounding box center [327, 65] width 7 height 4
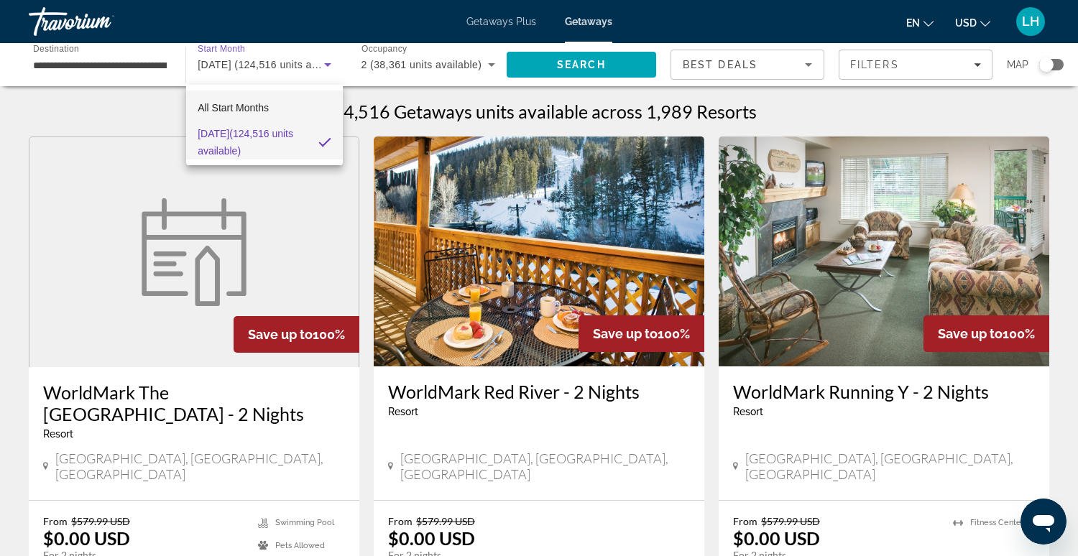
click at [266, 107] on span "All Start Months" at bounding box center [233, 107] width 71 height 11
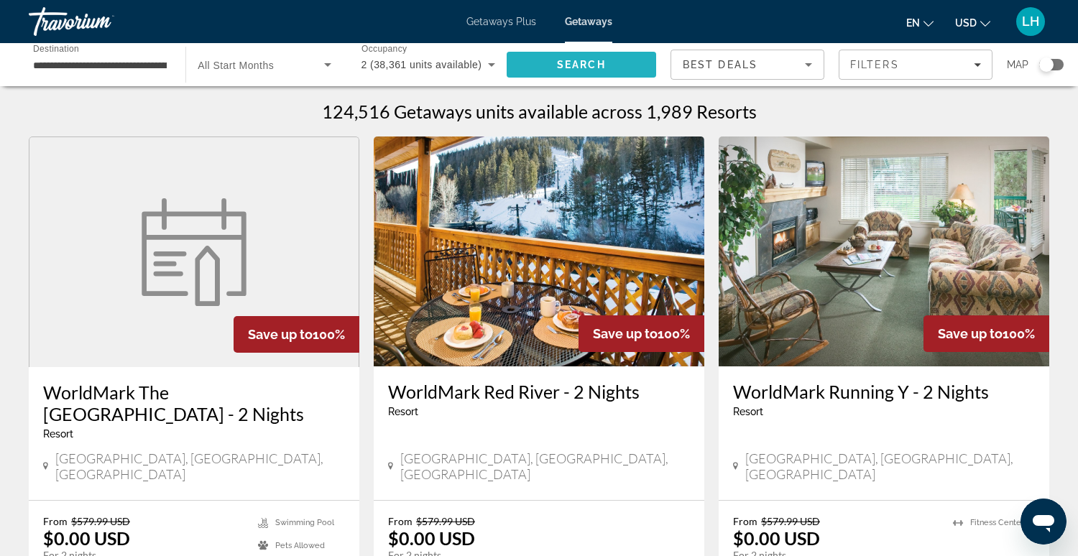
click at [566, 65] on span "Search" at bounding box center [581, 64] width 49 height 11
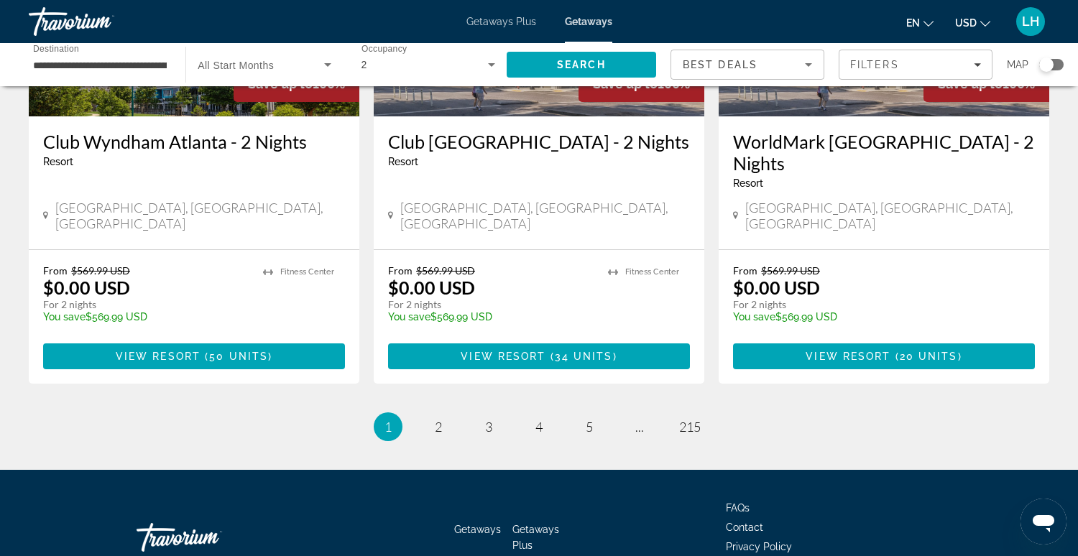
scroll to position [1832, 0]
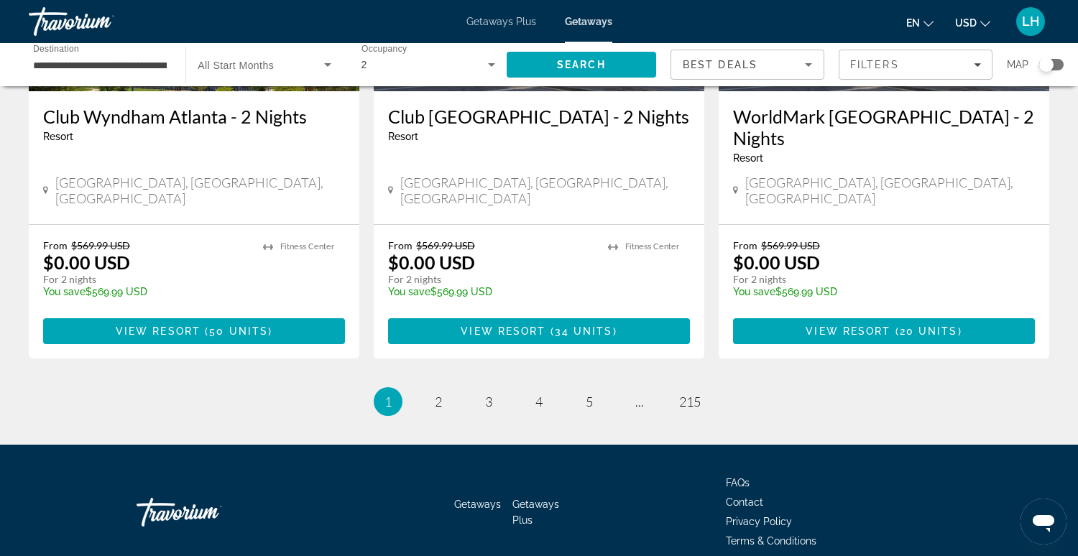
click at [329, 65] on icon "Search widget" at bounding box center [327, 65] width 7 height 4
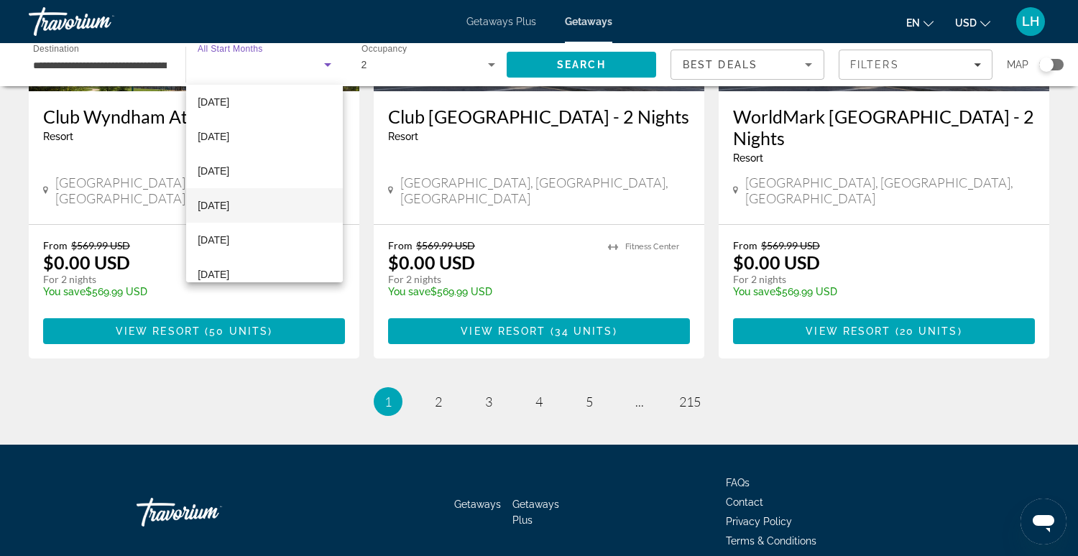
scroll to position [149, 0]
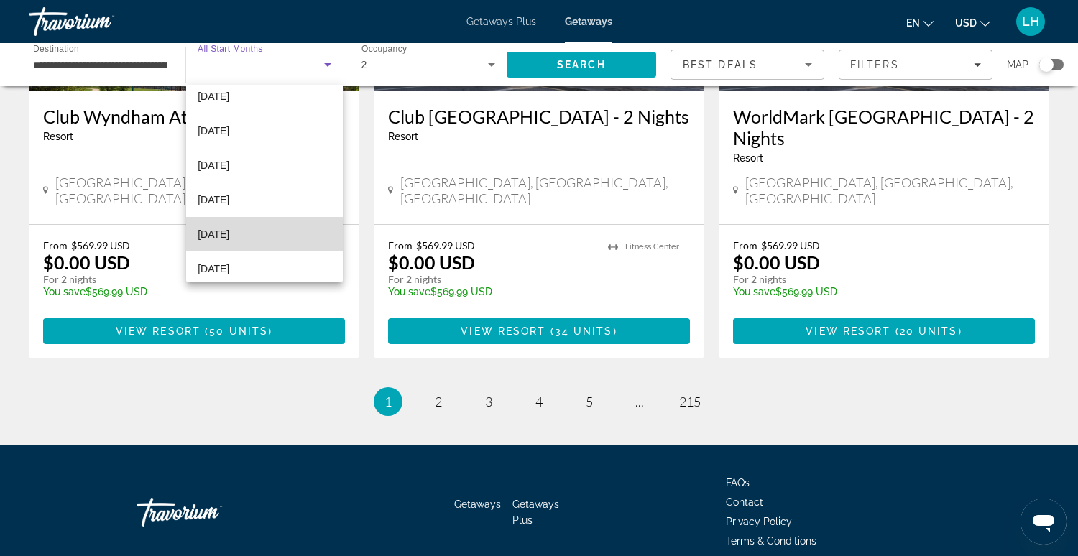
click at [216, 232] on span "[DATE]" at bounding box center [214, 234] width 32 height 17
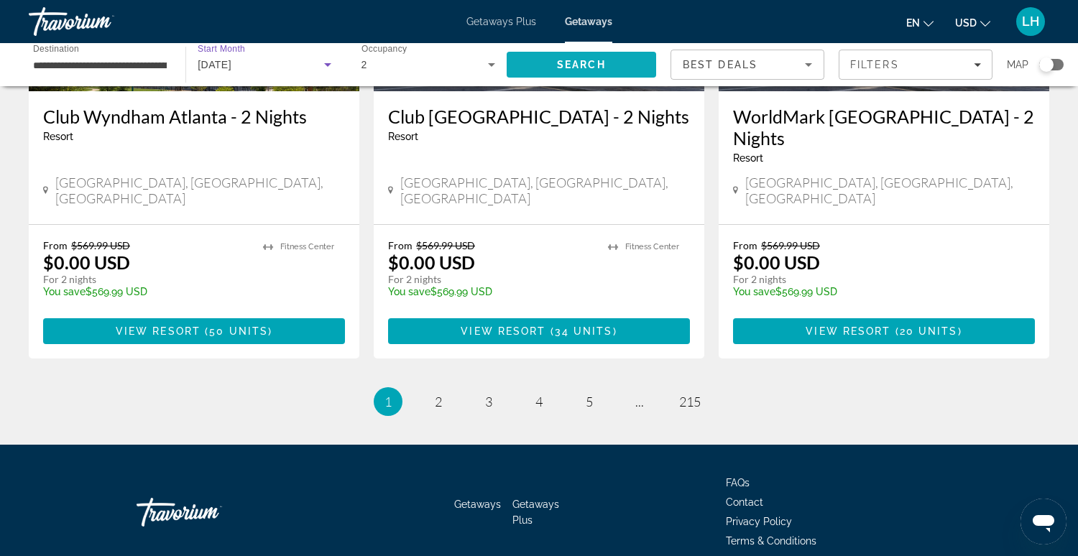
click at [542, 61] on span "Search" at bounding box center [581, 64] width 149 height 34
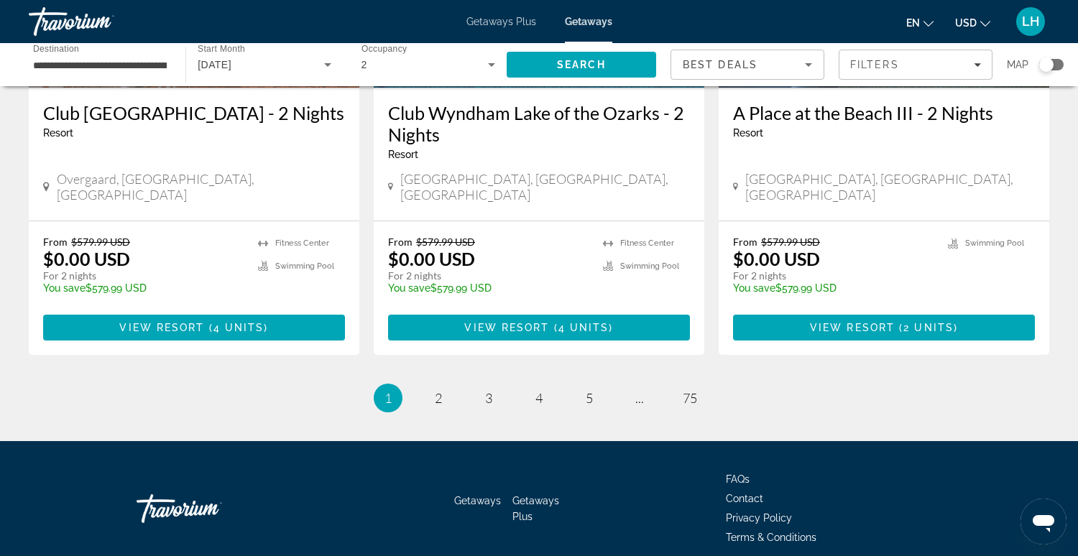
scroll to position [1854, 0]
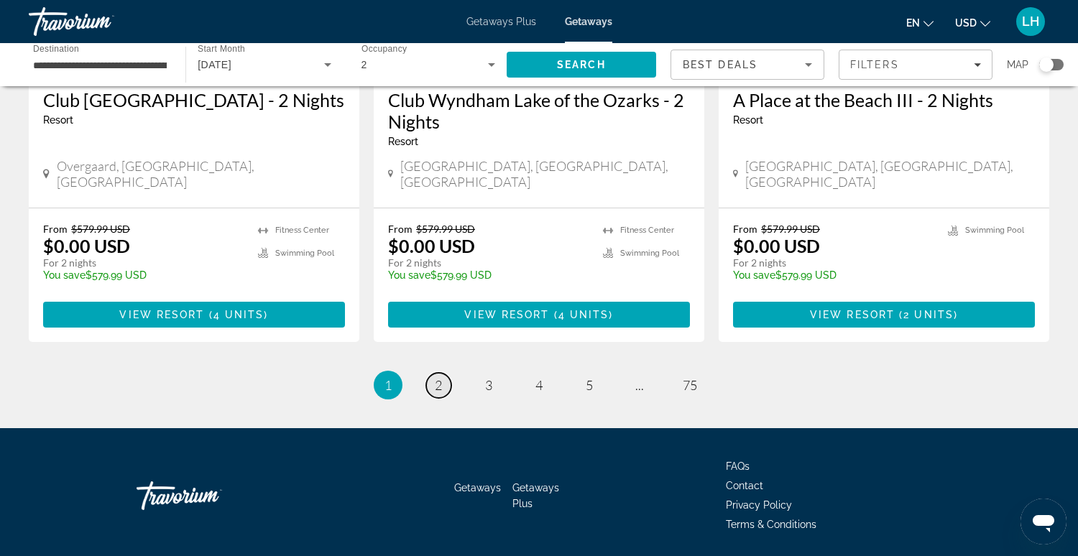
click at [437, 377] on span "2" at bounding box center [438, 385] width 7 height 16
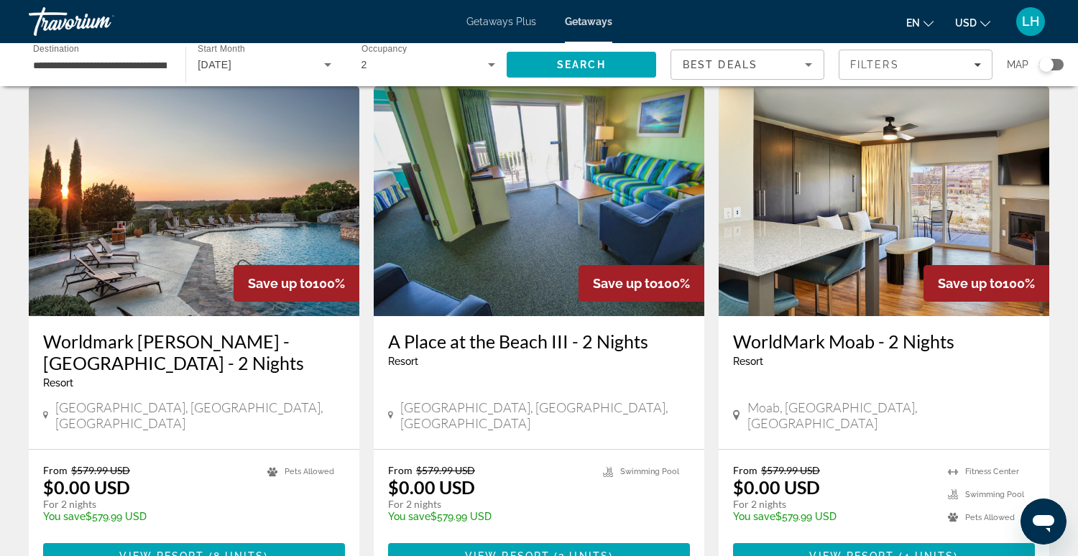
scroll to position [52, 0]
